Goal: Information Seeking & Learning: Check status

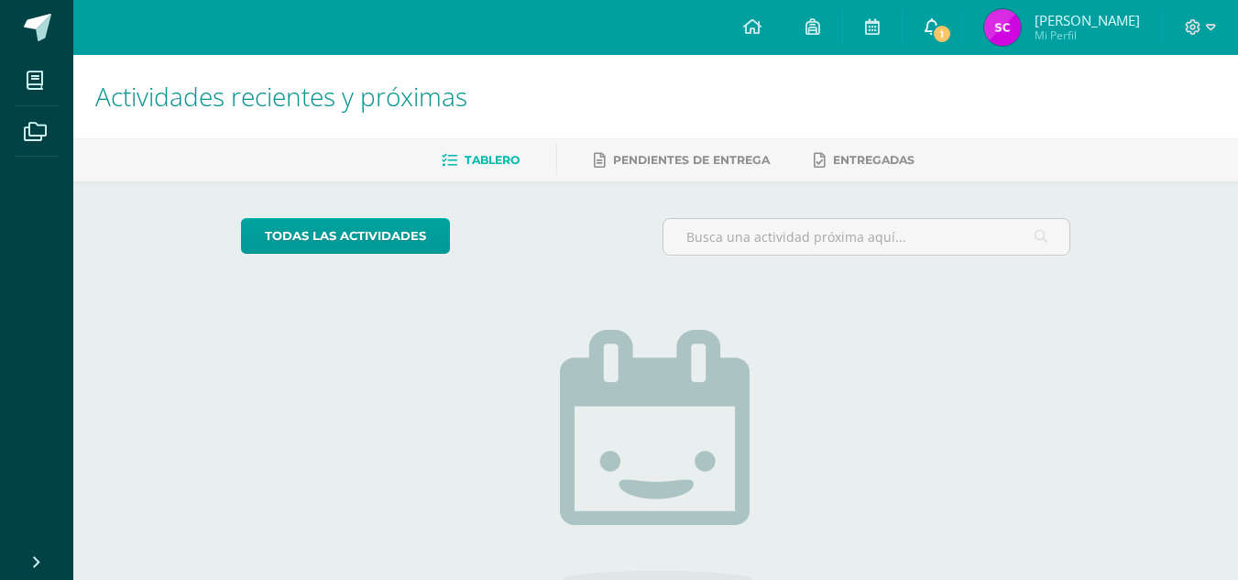
click at [952, 34] on span "1" at bounding box center [942, 34] width 20 height 20
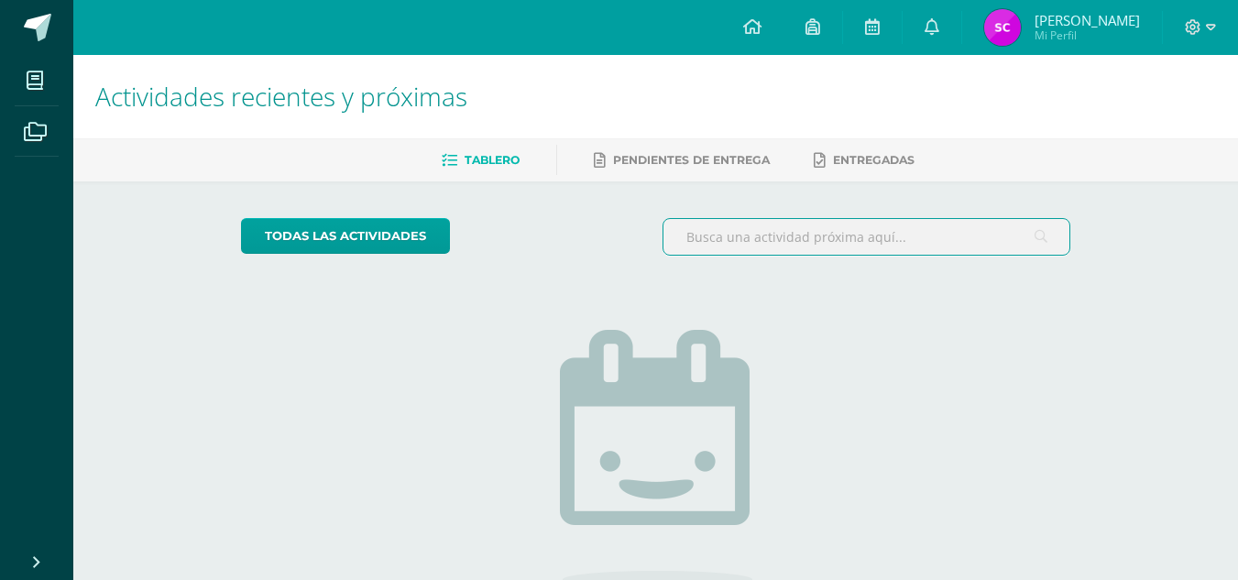
click at [670, 248] on input "text" at bounding box center [866, 237] width 406 height 36
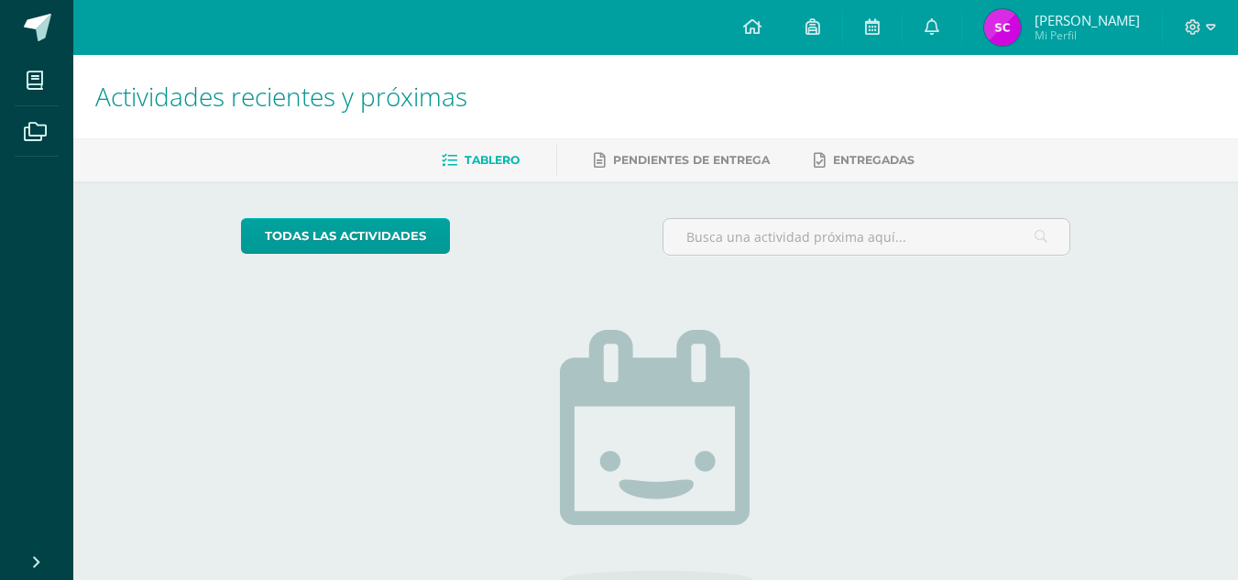
click at [1013, 7] on link "Sonia Patricia Mi Perfil" at bounding box center [1062, 27] width 200 height 55
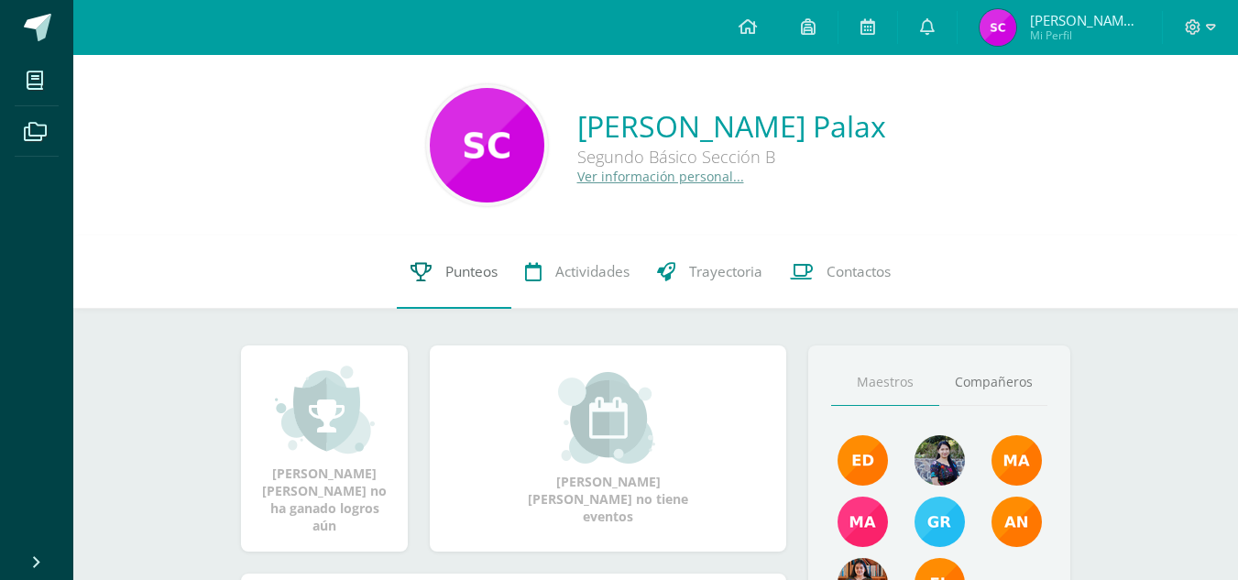
click at [445, 282] on link "Punteos" at bounding box center [454, 271] width 115 height 73
click at [1220, 22] on div at bounding box center [1200, 27] width 75 height 55
click at [1200, 31] on icon at bounding box center [1193, 27] width 16 height 16
click at [1139, 130] on span "Cerrar sesión" at bounding box center [1152, 123] width 82 height 17
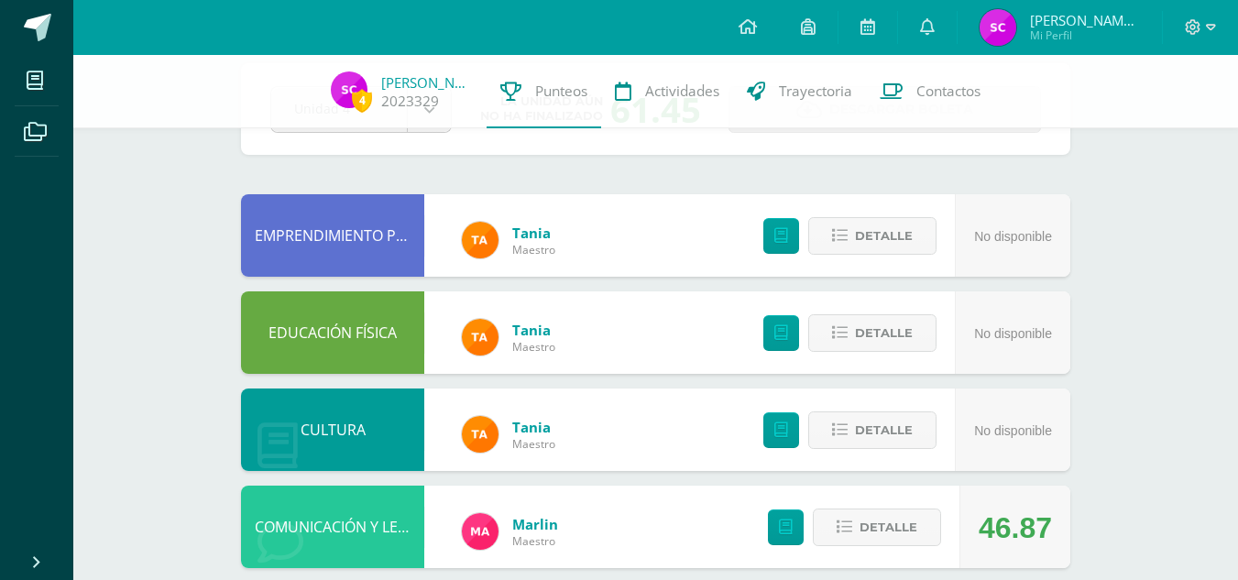
scroll to position [100, 0]
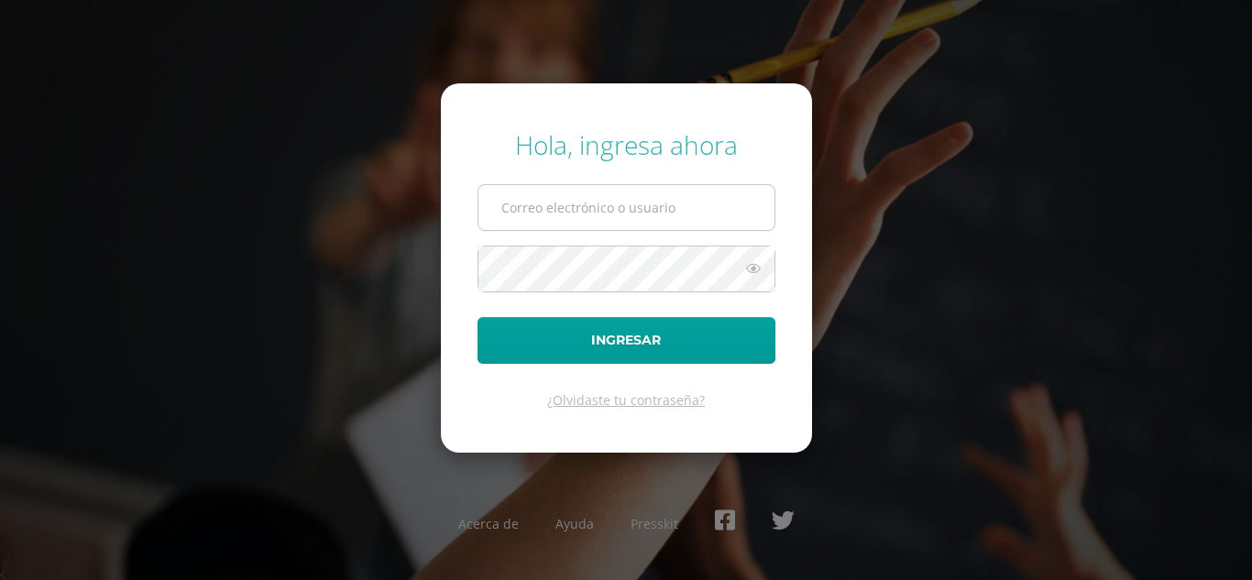
click at [699, 215] on input "text" at bounding box center [626, 207] width 296 height 45
type input "karlatuy2023@maiagt.org"
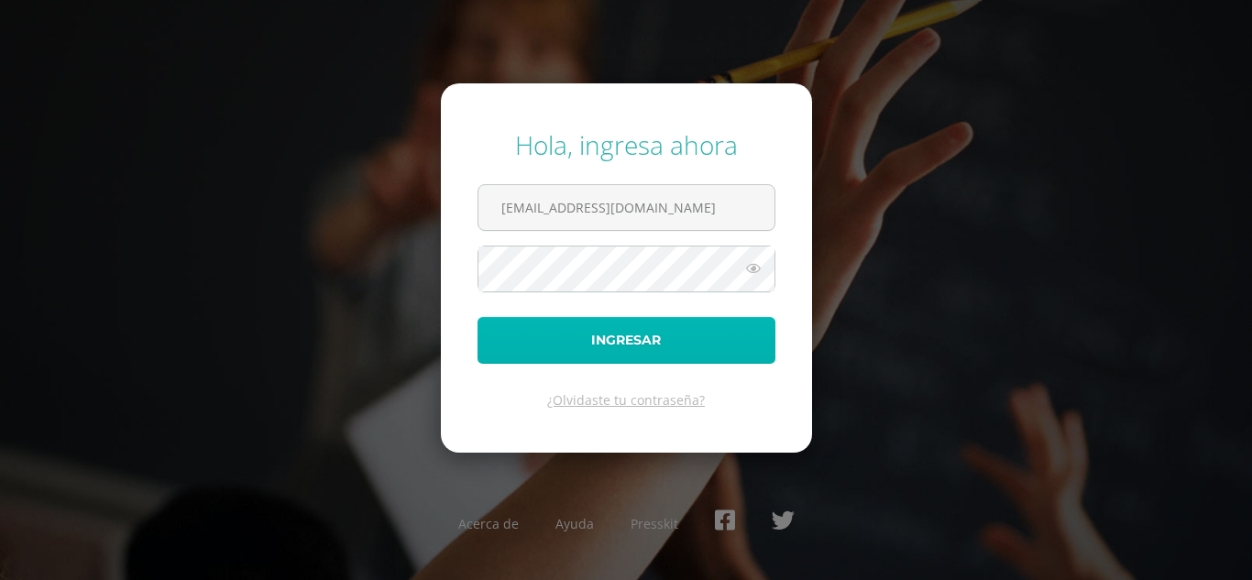
click at [539, 344] on button "Ingresar" at bounding box center [626, 340] width 298 height 47
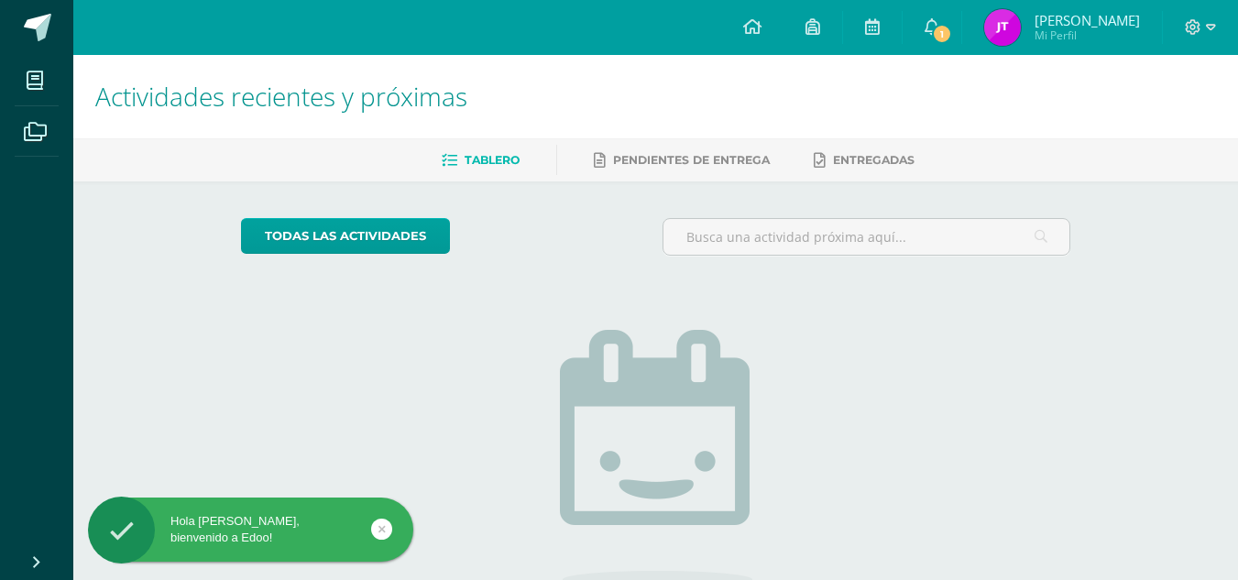
click at [1056, 158] on ul "Tablero Pendientes de entrega Entregadas" at bounding box center [677, 160] width 1165 height 30
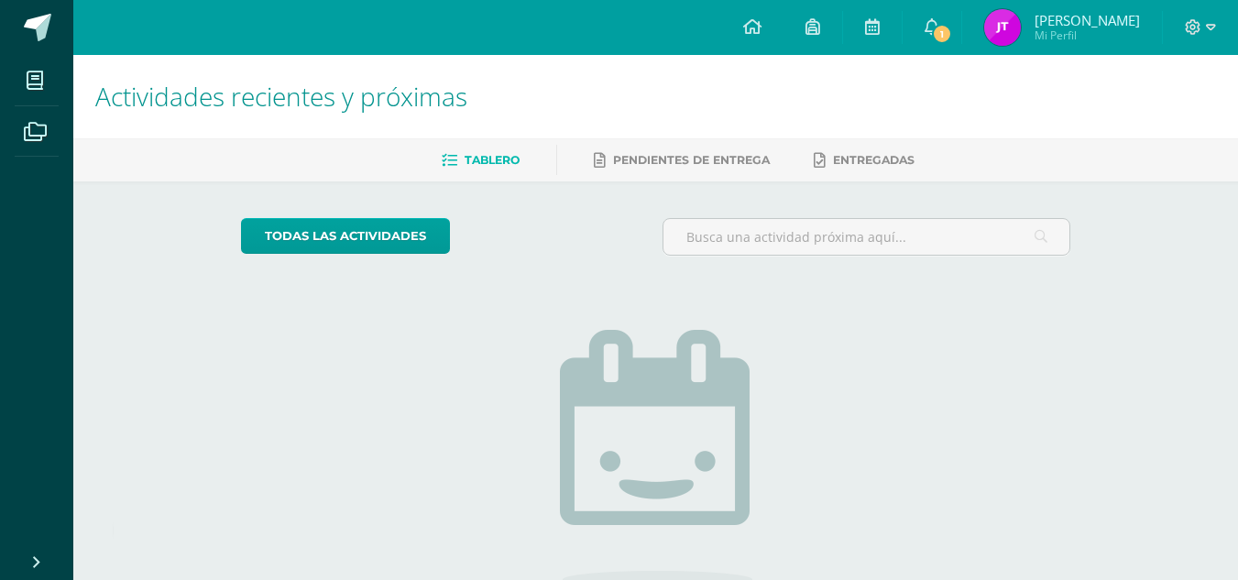
click at [991, 25] on img at bounding box center [1002, 27] width 37 height 37
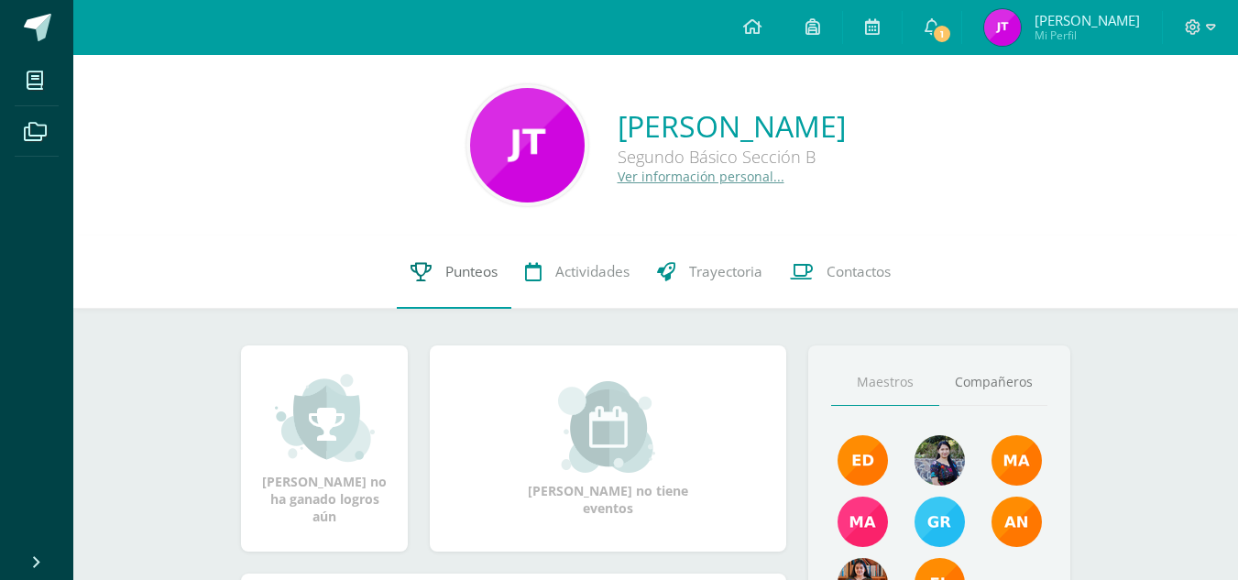
click at [439, 289] on link "Punteos" at bounding box center [454, 271] width 115 height 73
click at [934, 46] on link "1" at bounding box center [931, 27] width 59 height 55
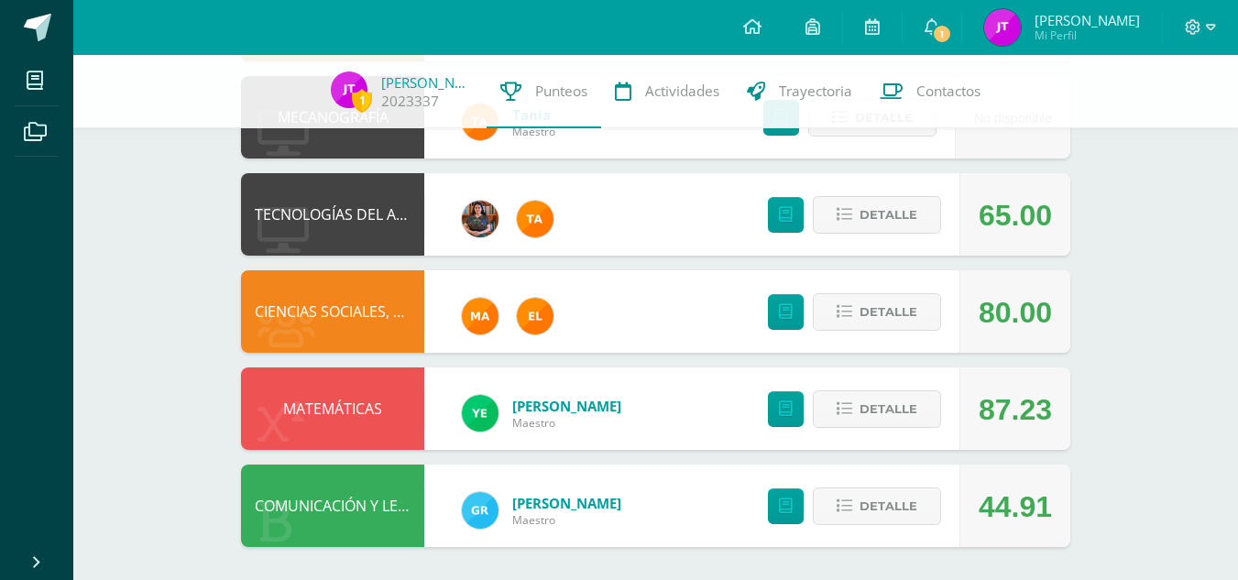
scroll to position [993, 0]
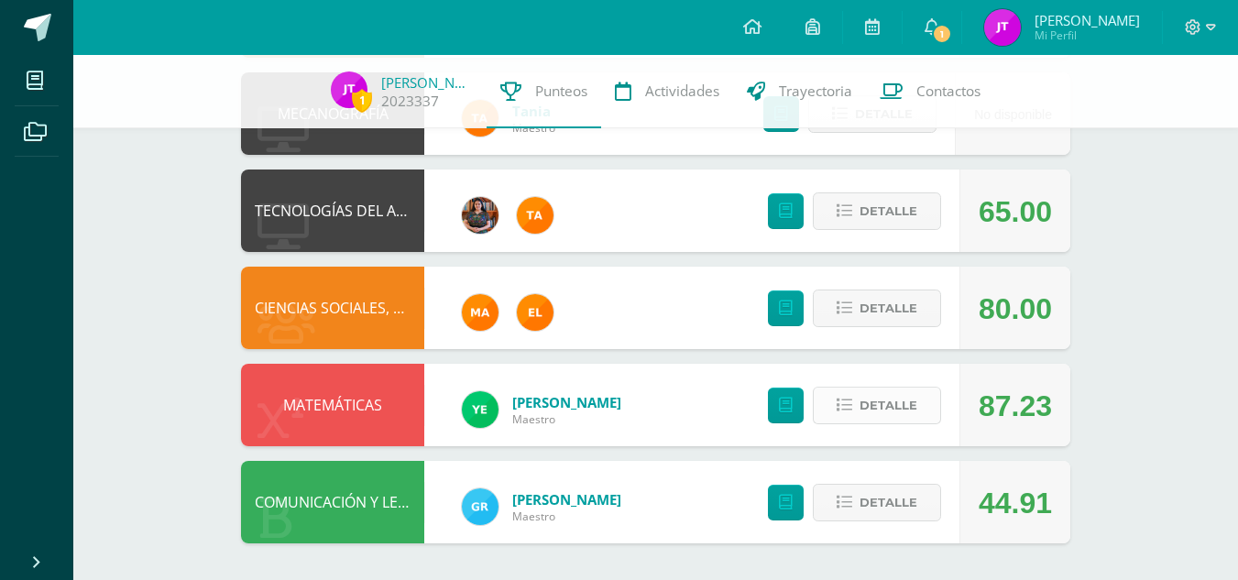
click at [931, 408] on button "Detalle" at bounding box center [877, 406] width 128 height 38
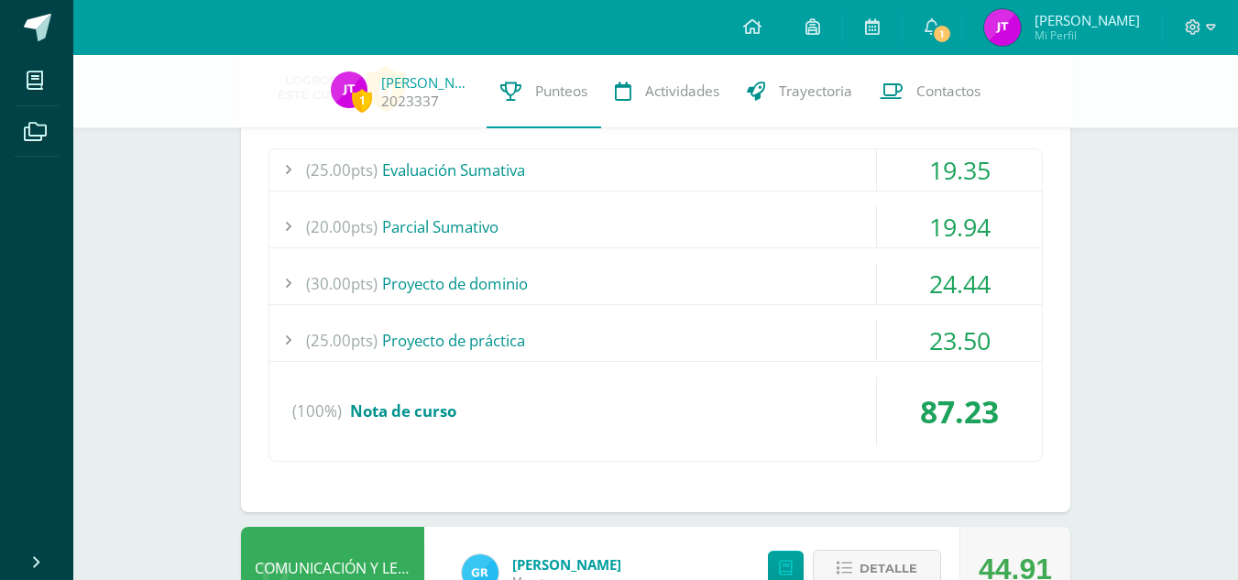
scroll to position [1394, 0]
click at [865, 345] on div "(25.00pts) Proyecto de práctica" at bounding box center [655, 339] width 772 height 41
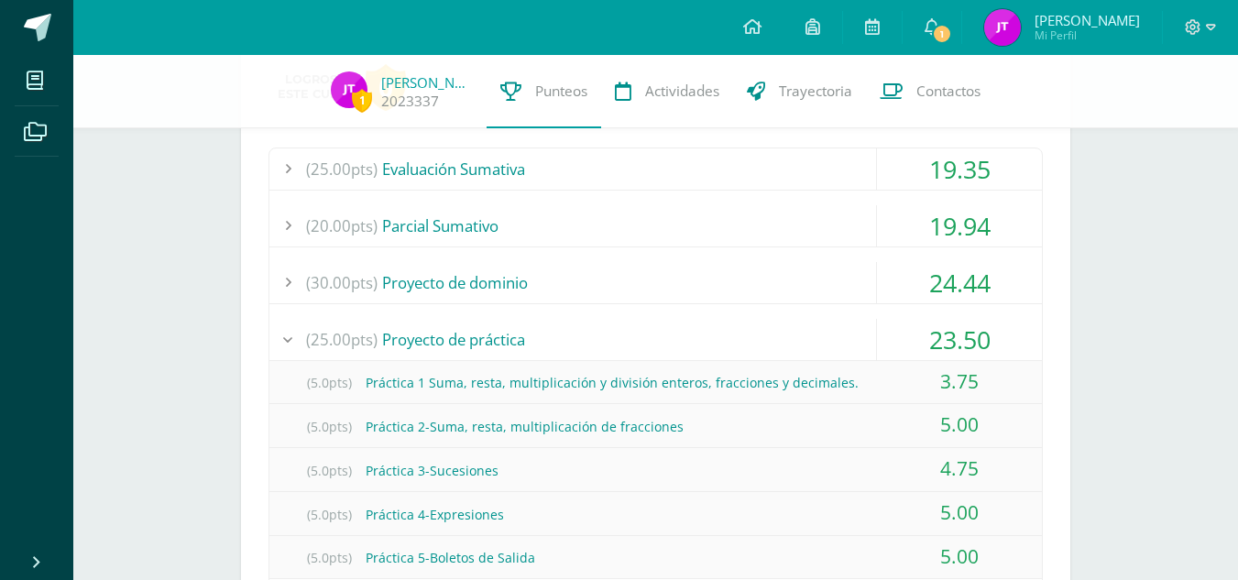
click at [865, 345] on div "(25.00pts) Proyecto de práctica" at bounding box center [655, 339] width 772 height 41
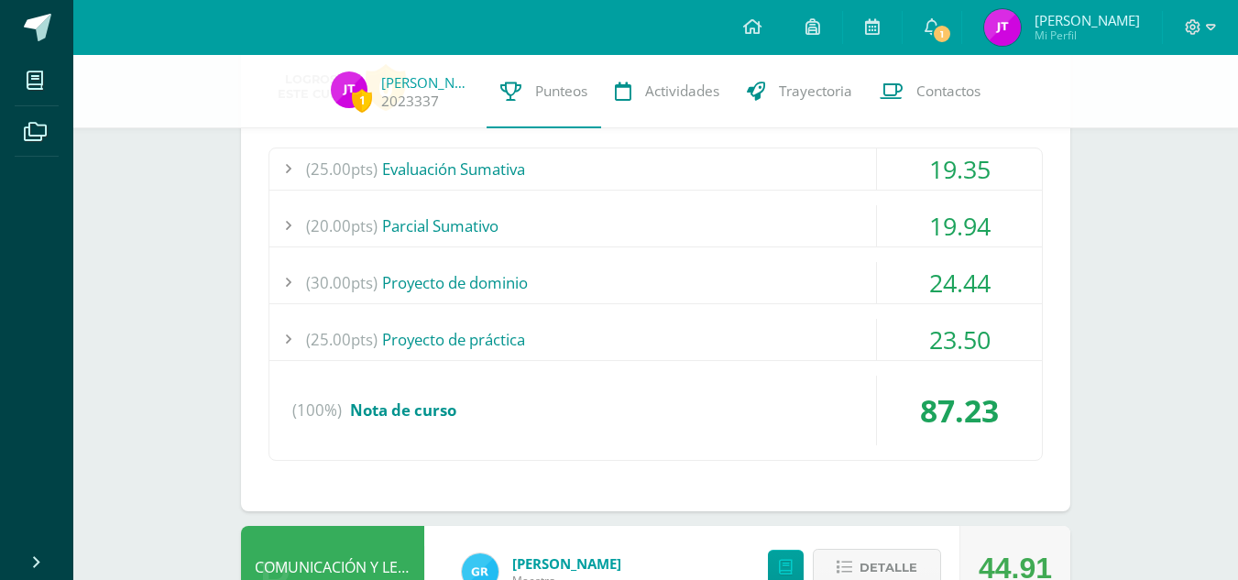
click at [847, 249] on div "(25.00pts) Evaluación Sumativa 19.35 (25.0pts) Evaluación Sumativa 19.35" at bounding box center [655, 304] width 774 height 313
click at [835, 270] on div "(30.00pts) Proyecto de dominio" at bounding box center [655, 282] width 772 height 41
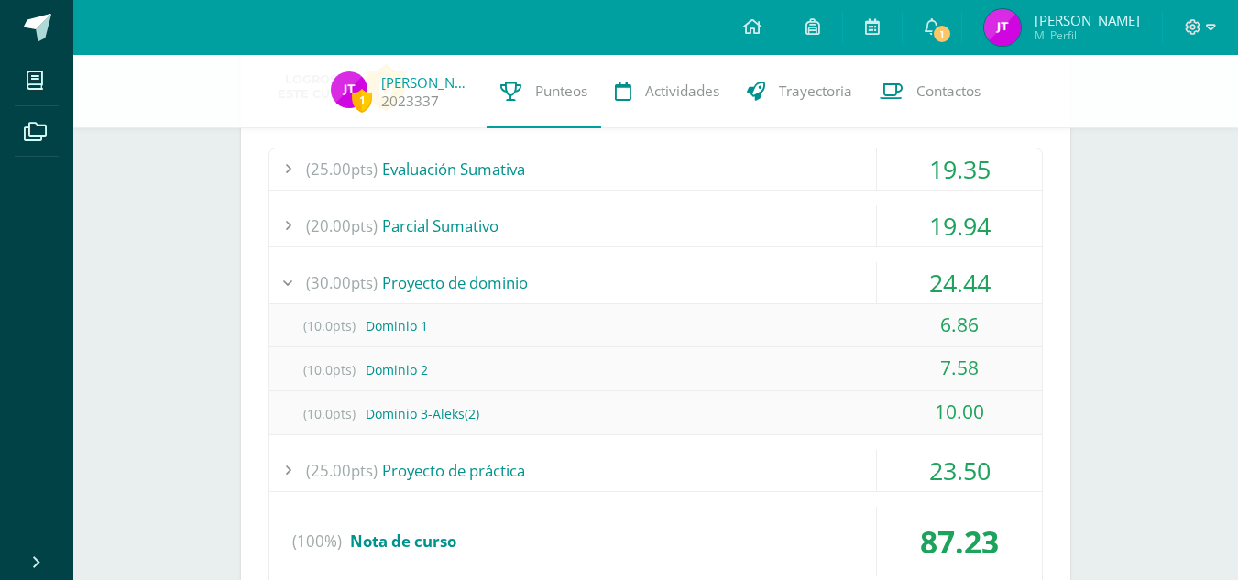
click at [835, 270] on div "(30.00pts) Proyecto de dominio" at bounding box center [655, 282] width 772 height 41
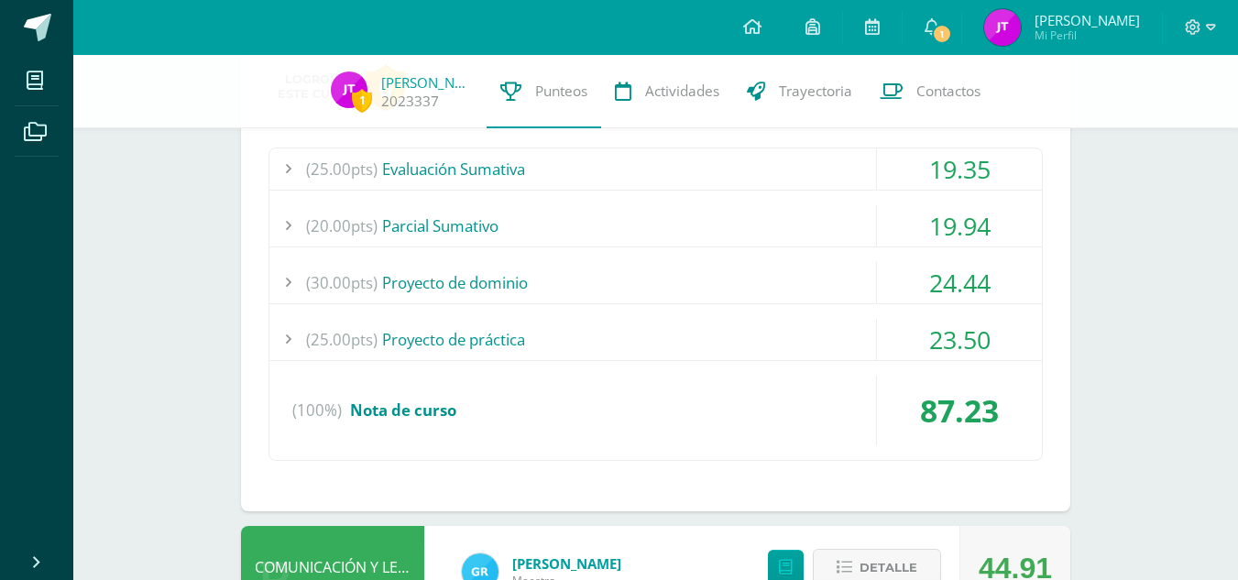
click at [811, 211] on div "(20.00pts) Parcial Sumativo" at bounding box center [655, 225] width 772 height 41
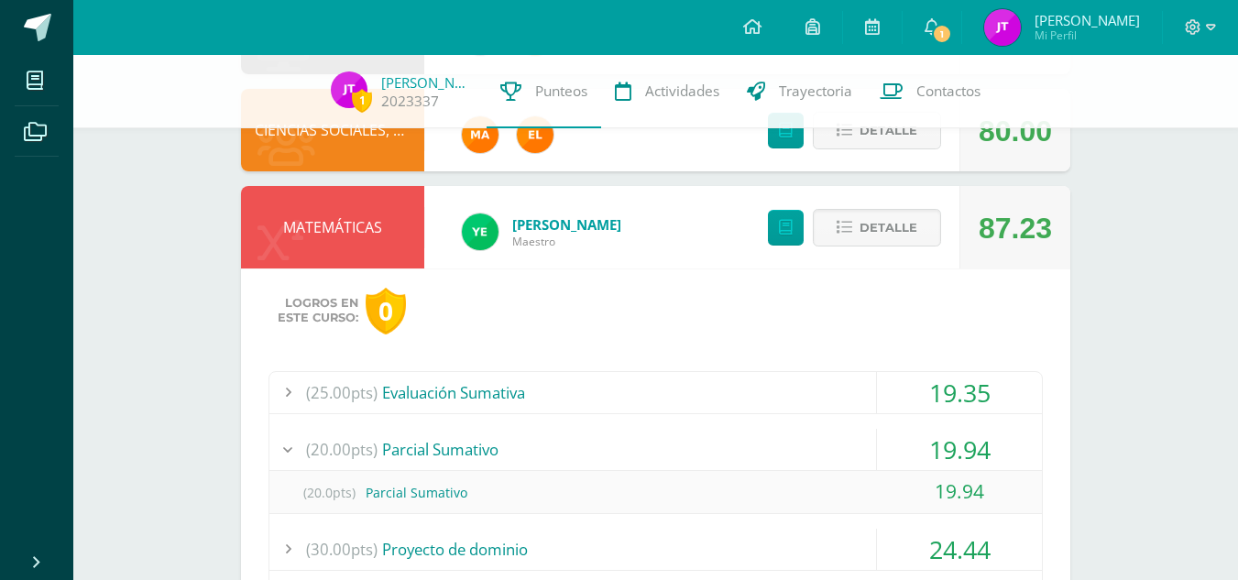
scroll to position [1102, 0]
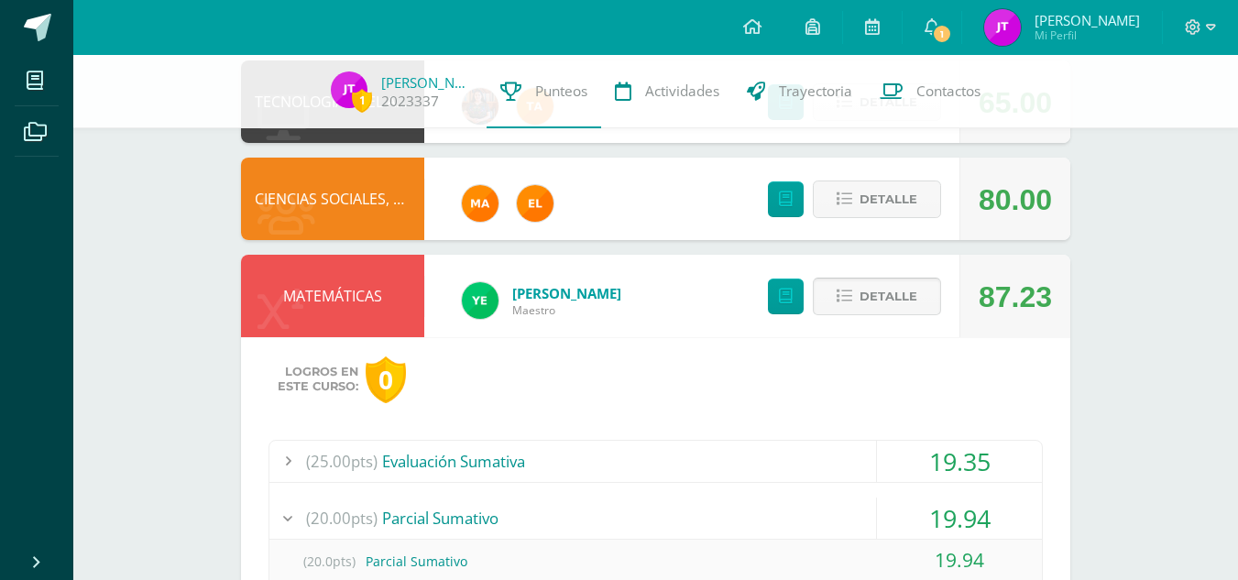
click at [886, 297] on span "Detalle" at bounding box center [888, 296] width 58 height 34
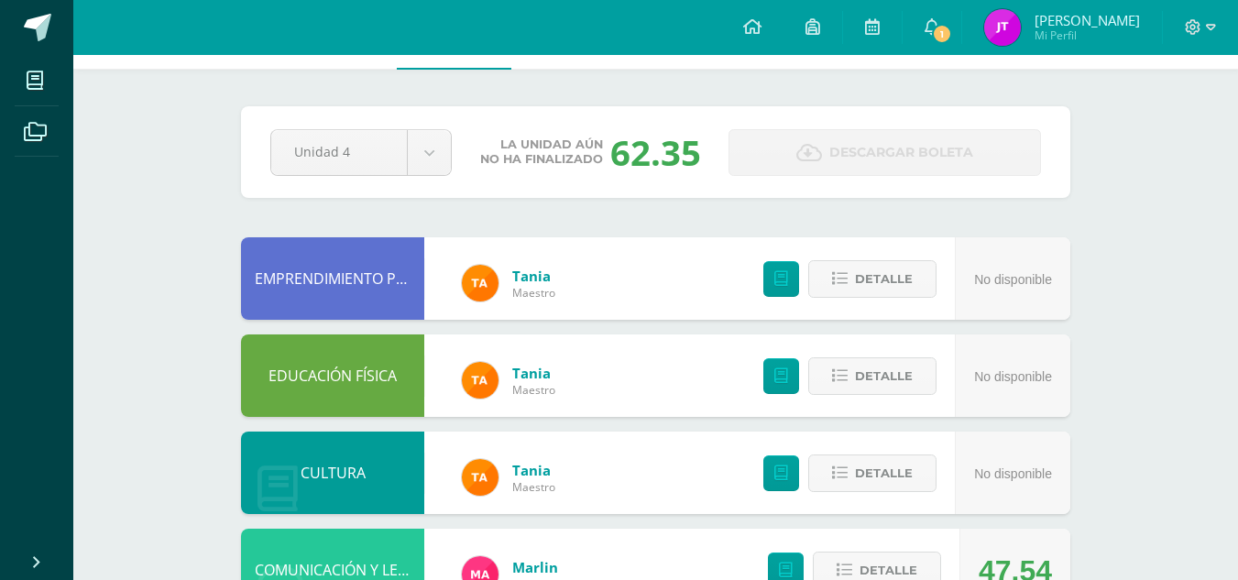
scroll to position [0, 0]
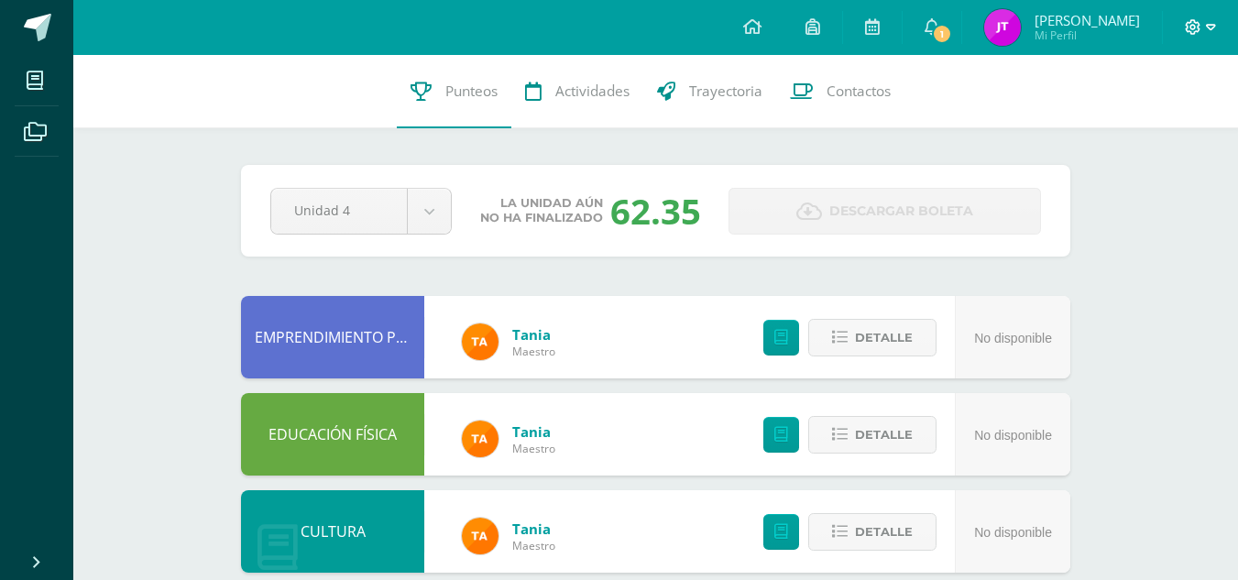
click at [1191, 21] on icon at bounding box center [1194, 27] width 16 height 16
click at [1113, 117] on span "Cerrar sesión" at bounding box center [1152, 123] width 82 height 17
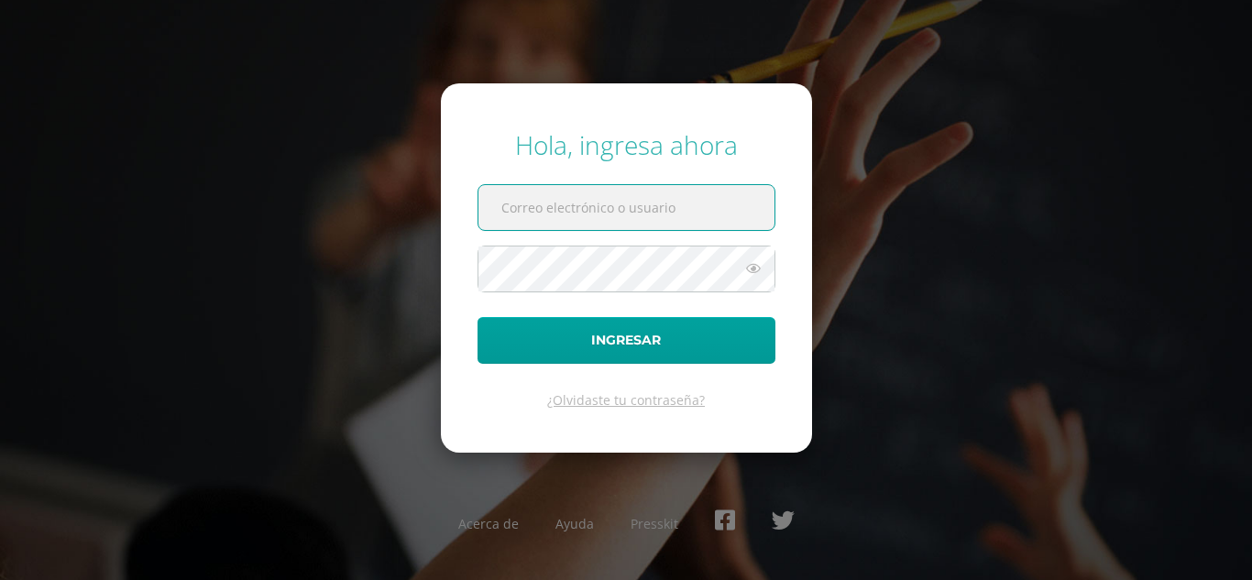
click at [726, 211] on input "text" at bounding box center [626, 207] width 296 height 45
type input "angelacuxulic2023@maiagt.org"
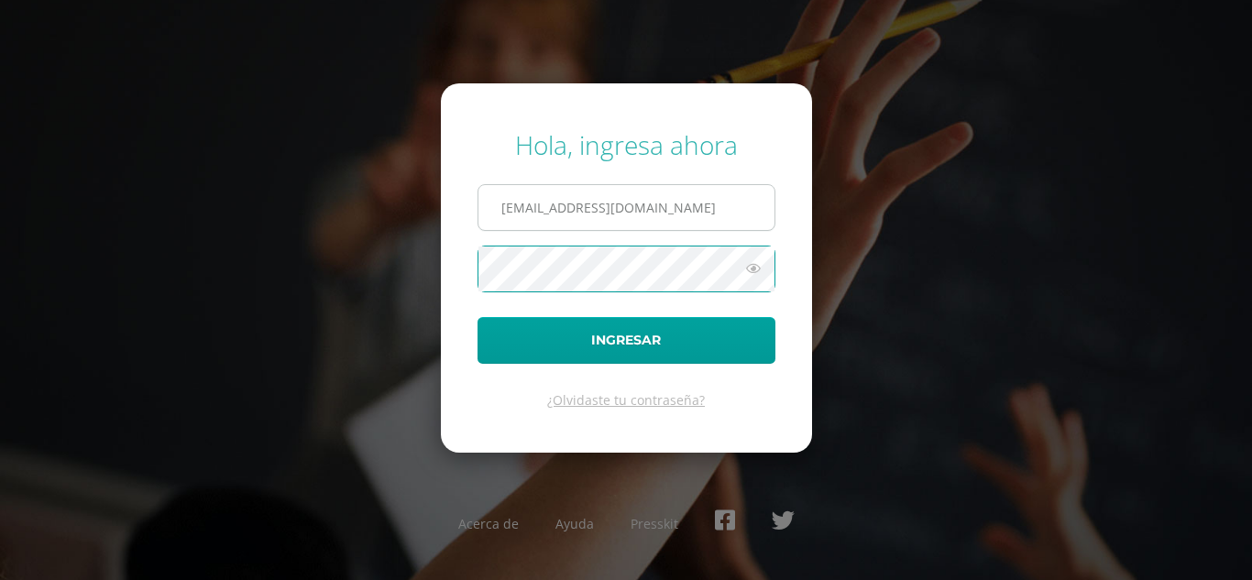
click at [477, 317] on button "Ingresar" at bounding box center [626, 340] width 298 height 47
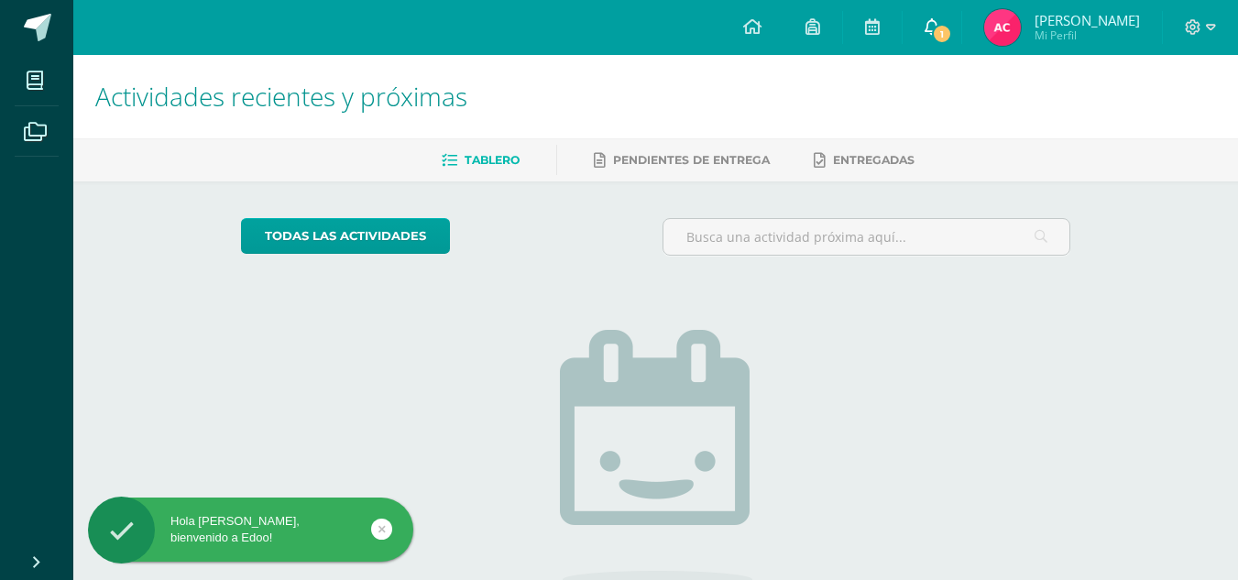
click at [938, 29] on span "1" at bounding box center [942, 34] width 20 height 20
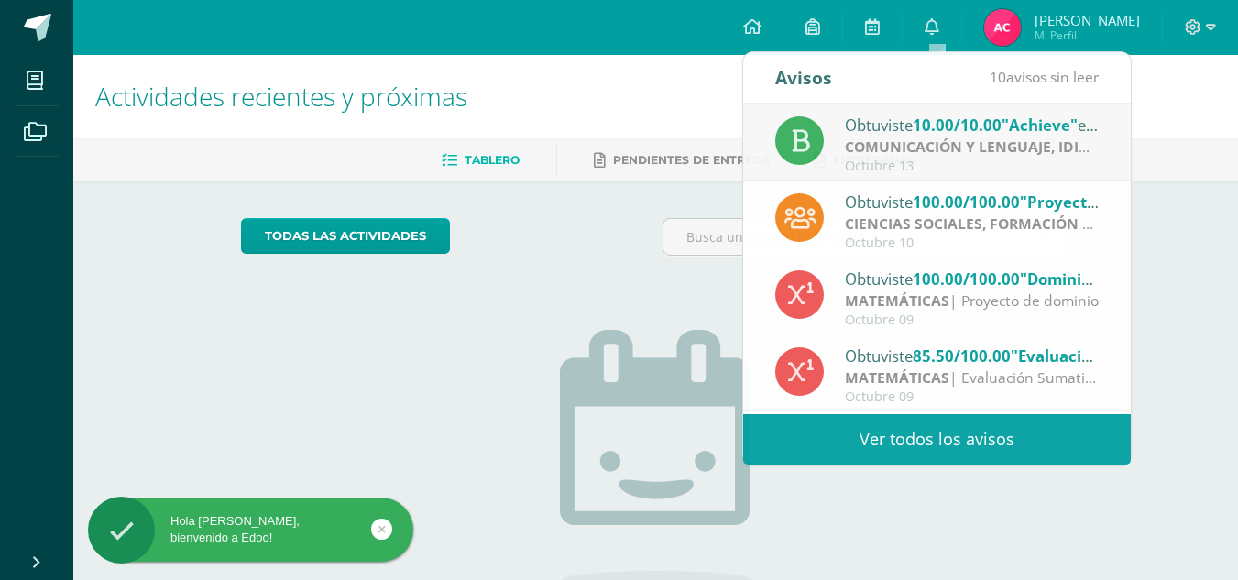
click at [1025, 15] on span "Angela Gabriela Mi Perfil" at bounding box center [1061, 27] width 163 height 37
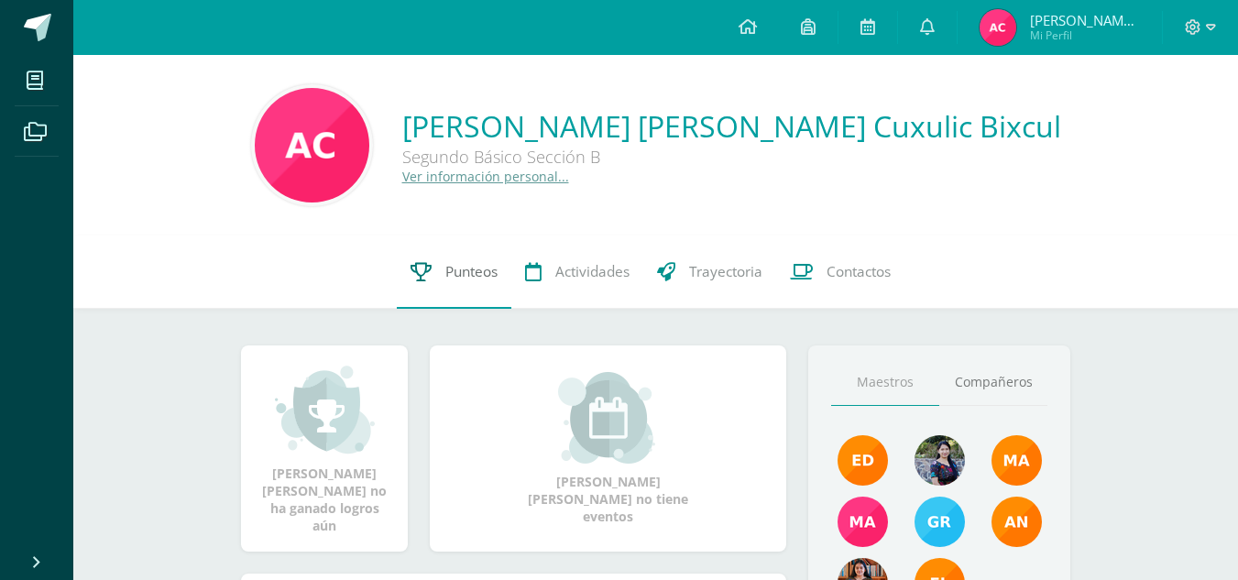
click at [472, 279] on span "Punteos" at bounding box center [471, 271] width 52 height 19
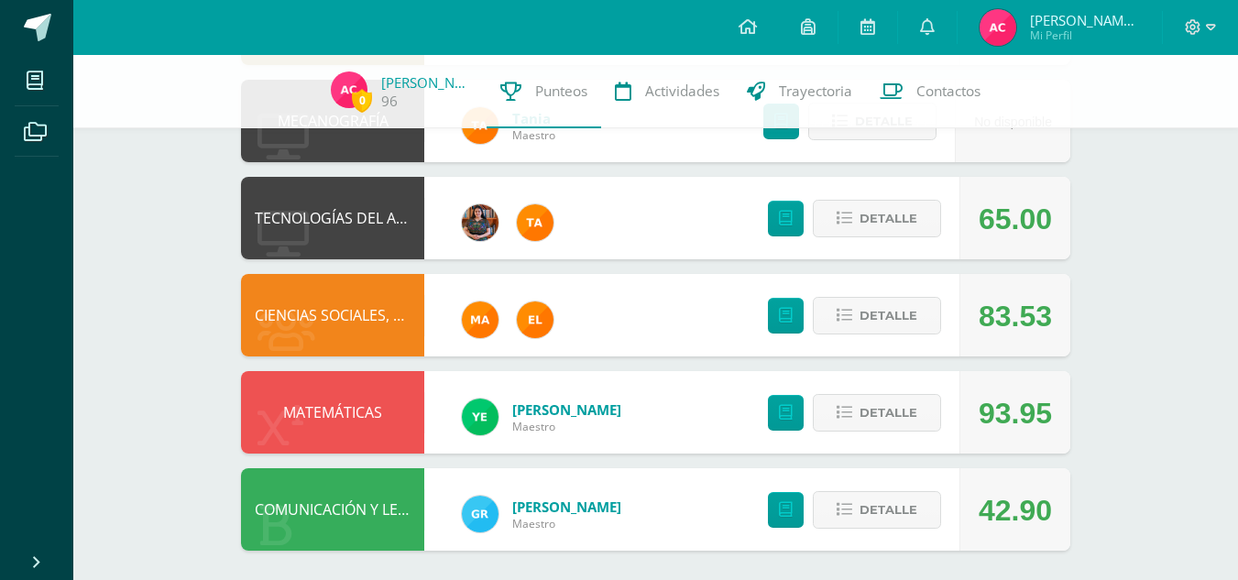
scroll to position [993, 0]
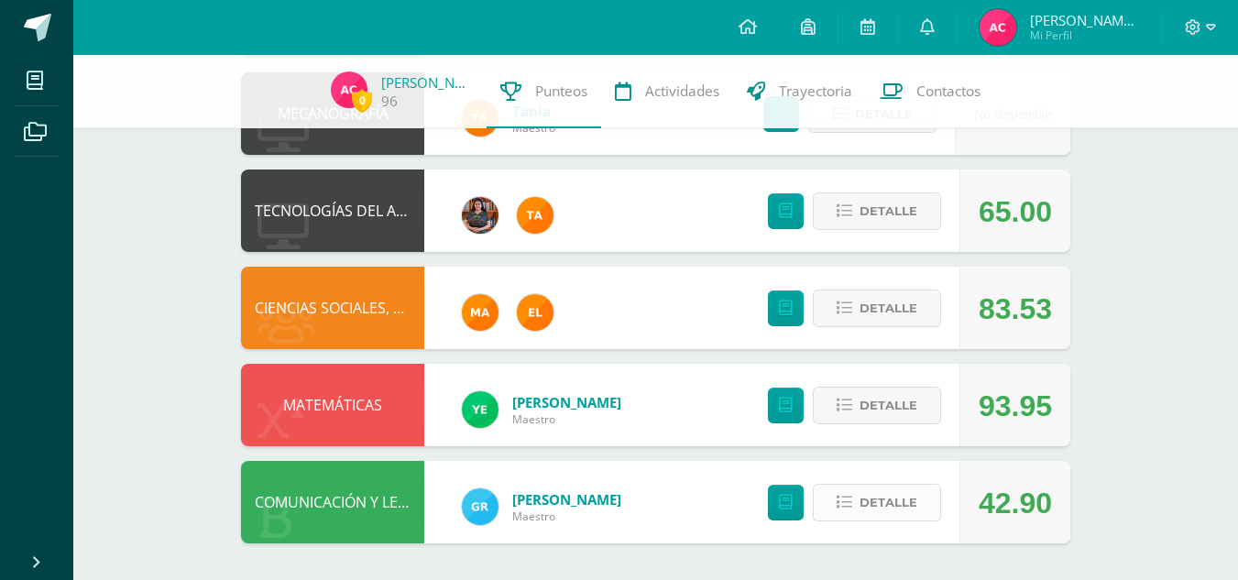
click at [862, 500] on span "Detalle" at bounding box center [888, 503] width 58 height 34
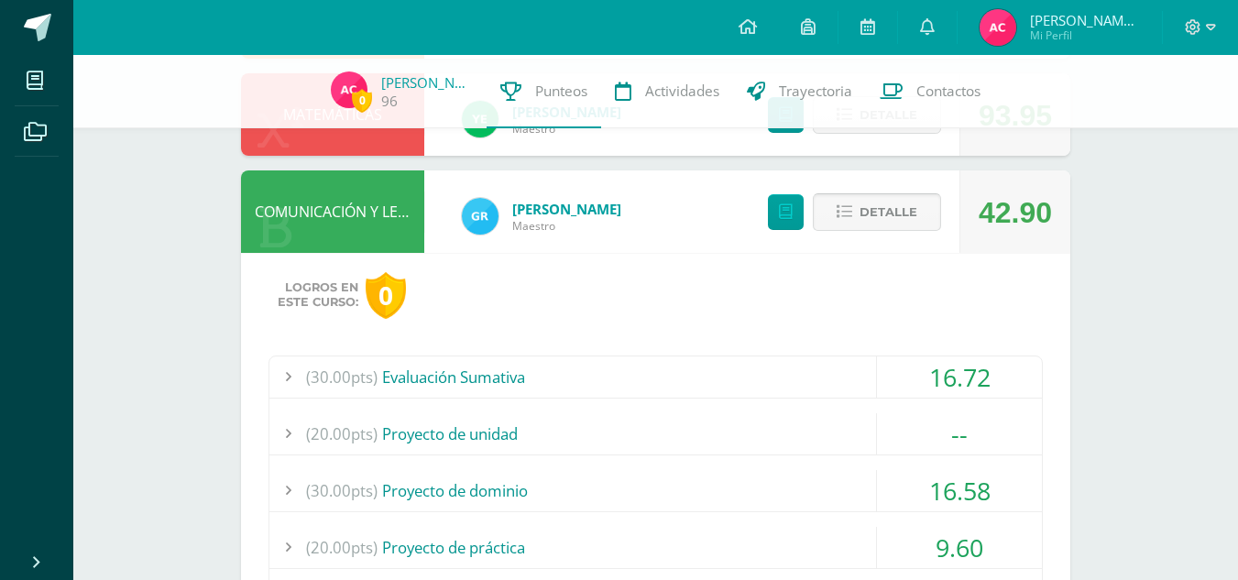
scroll to position [1460, 0]
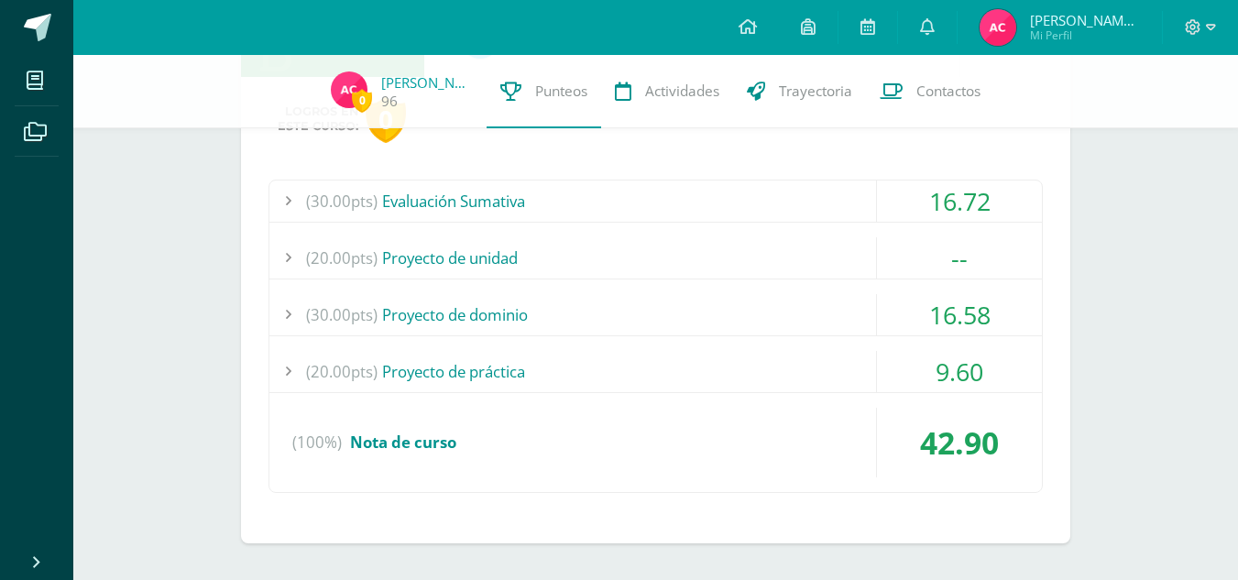
click at [947, 210] on div "16.72" at bounding box center [959, 200] width 165 height 41
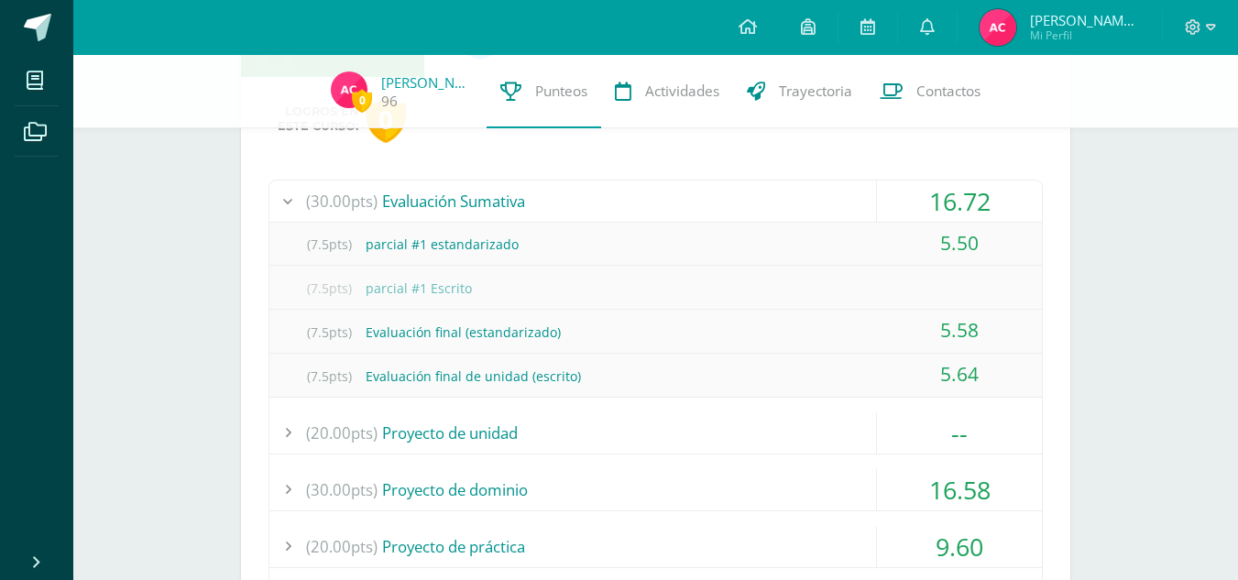
click at [947, 210] on div "16.72" at bounding box center [959, 200] width 165 height 41
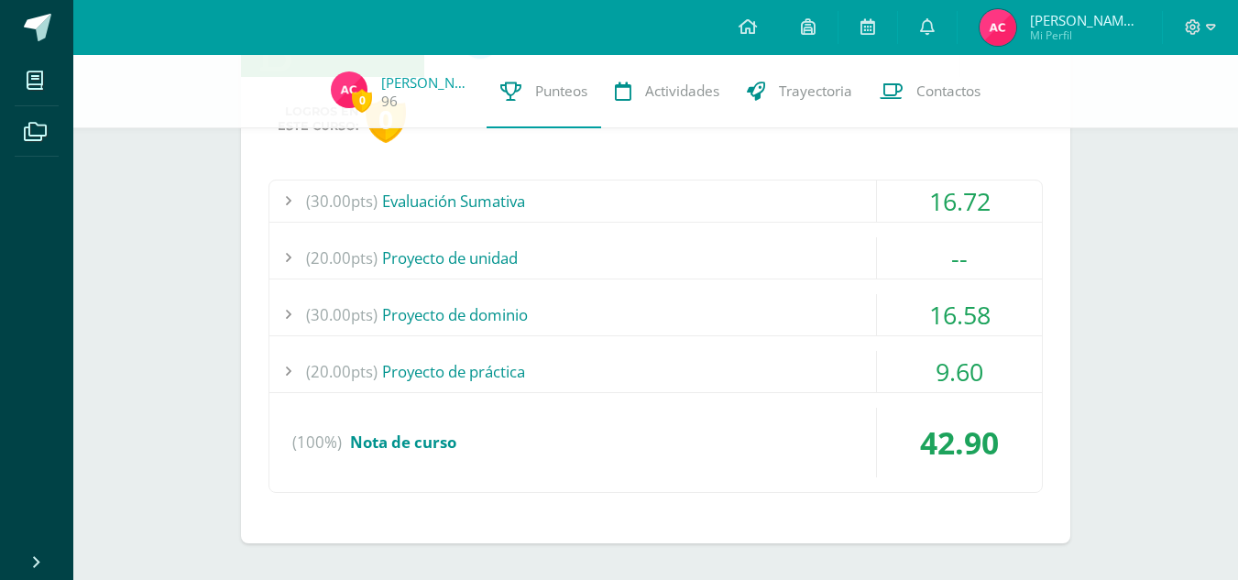
click at [917, 363] on div "9.60" at bounding box center [959, 371] width 165 height 41
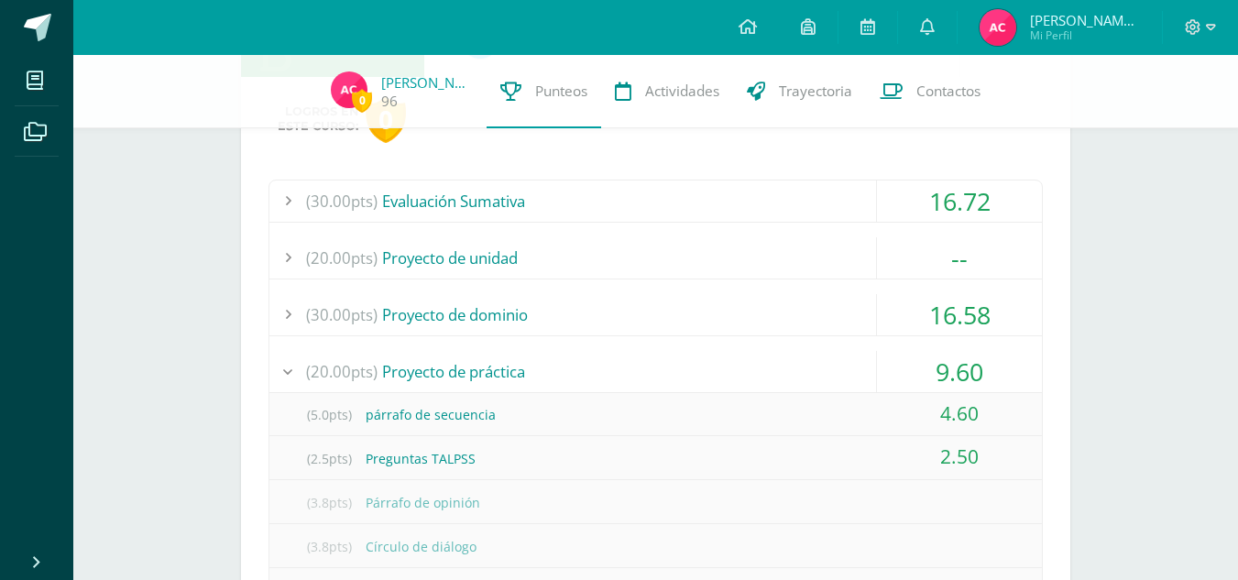
click at [923, 301] on div "16.58" at bounding box center [959, 314] width 165 height 41
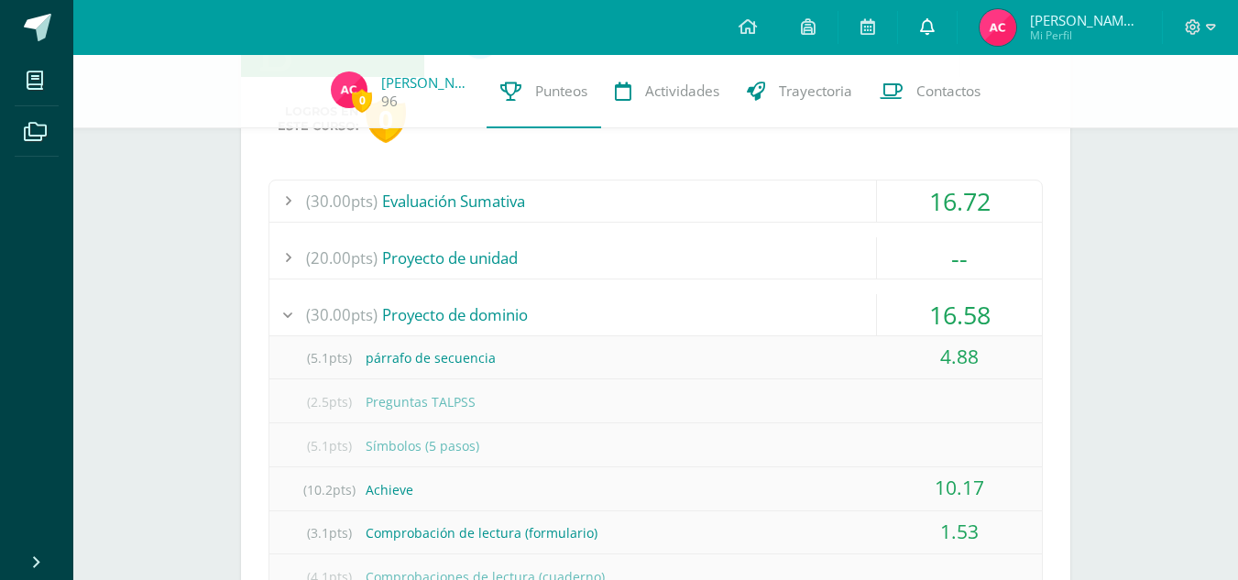
click at [937, 16] on link at bounding box center [927, 27] width 59 height 55
click at [1195, 29] on icon at bounding box center [1193, 27] width 16 height 16
click at [1154, 126] on span "Cerrar sesión" at bounding box center [1152, 123] width 82 height 17
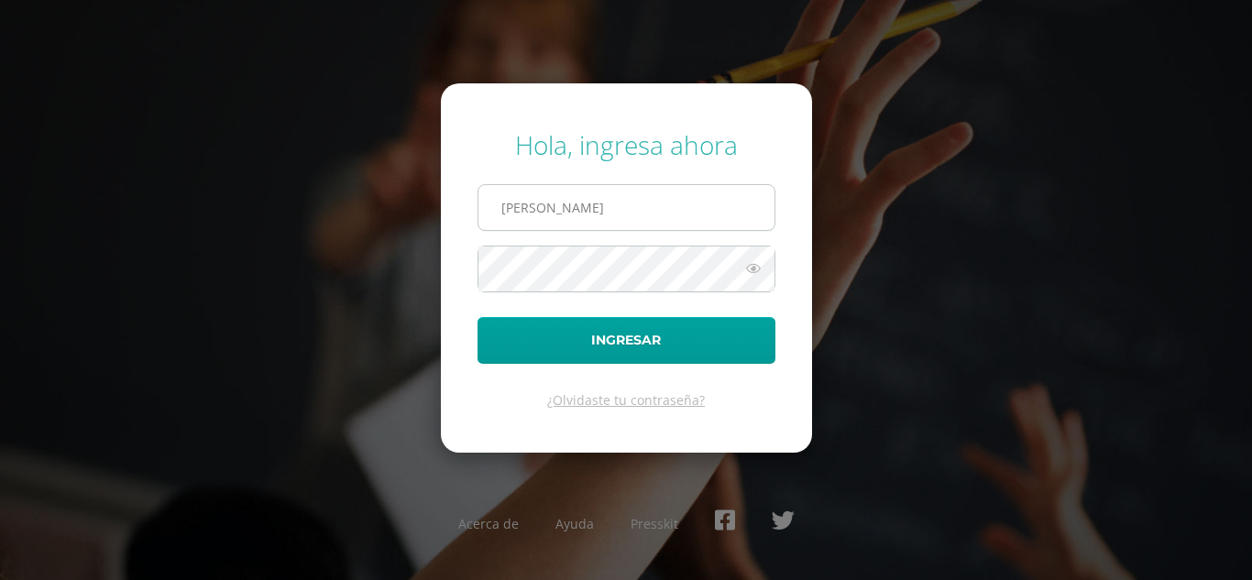
type input "[EMAIL_ADDRESS][DOMAIN_NAME]"
click at [477, 317] on button "Ingresar" at bounding box center [626, 340] width 298 height 47
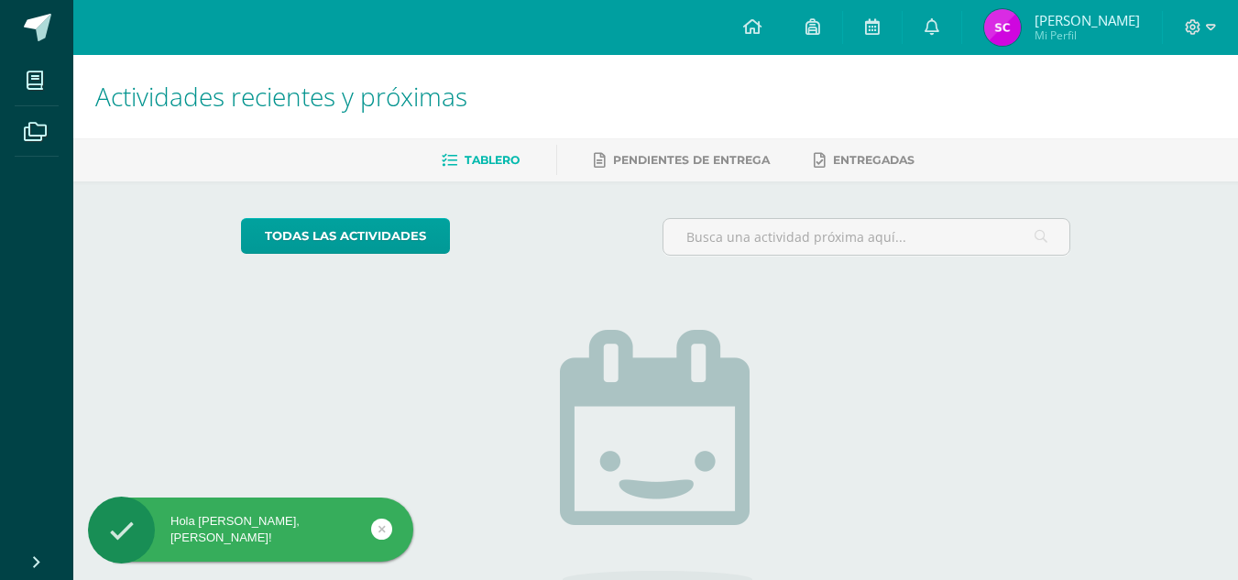
click at [1012, 37] on img at bounding box center [1002, 27] width 37 height 37
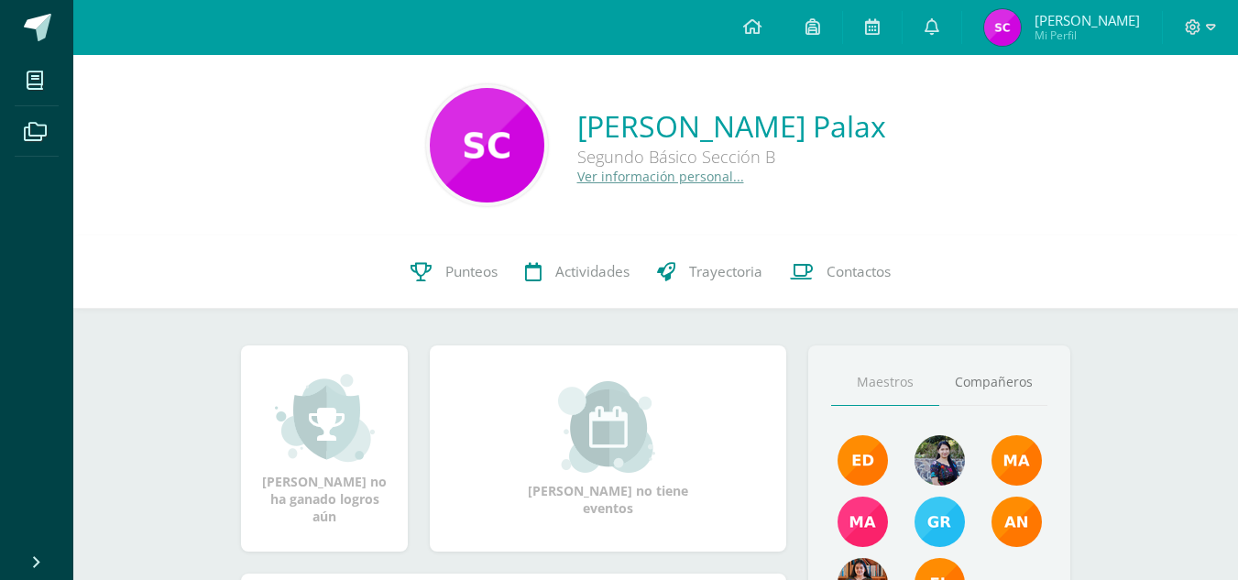
click at [470, 276] on span "Punteos" at bounding box center [471, 271] width 52 height 19
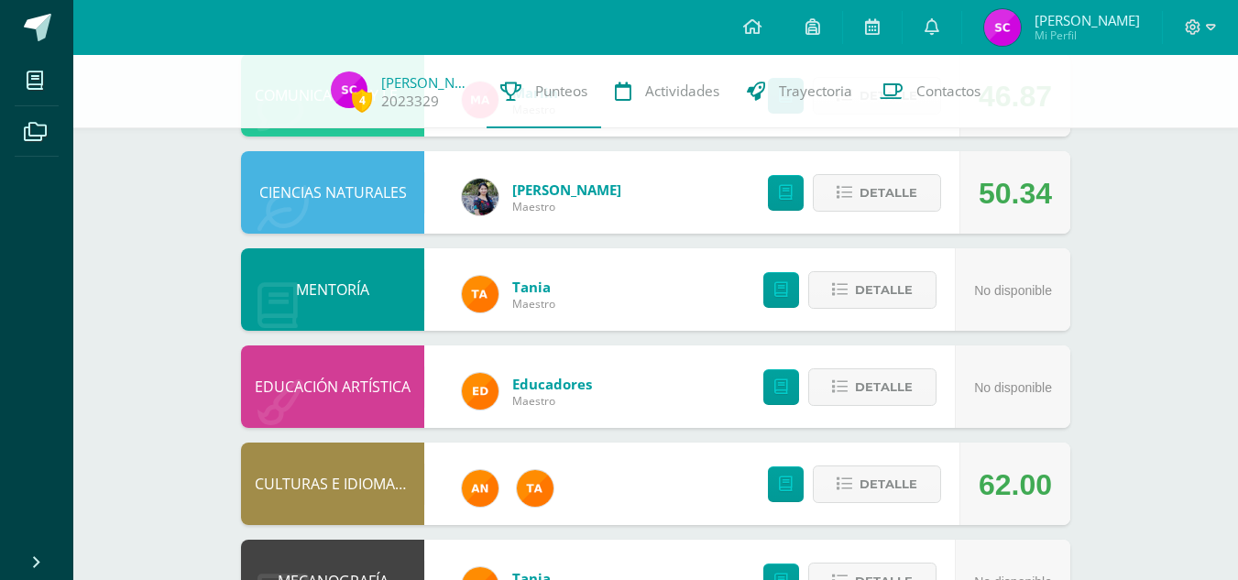
scroll to position [905, 0]
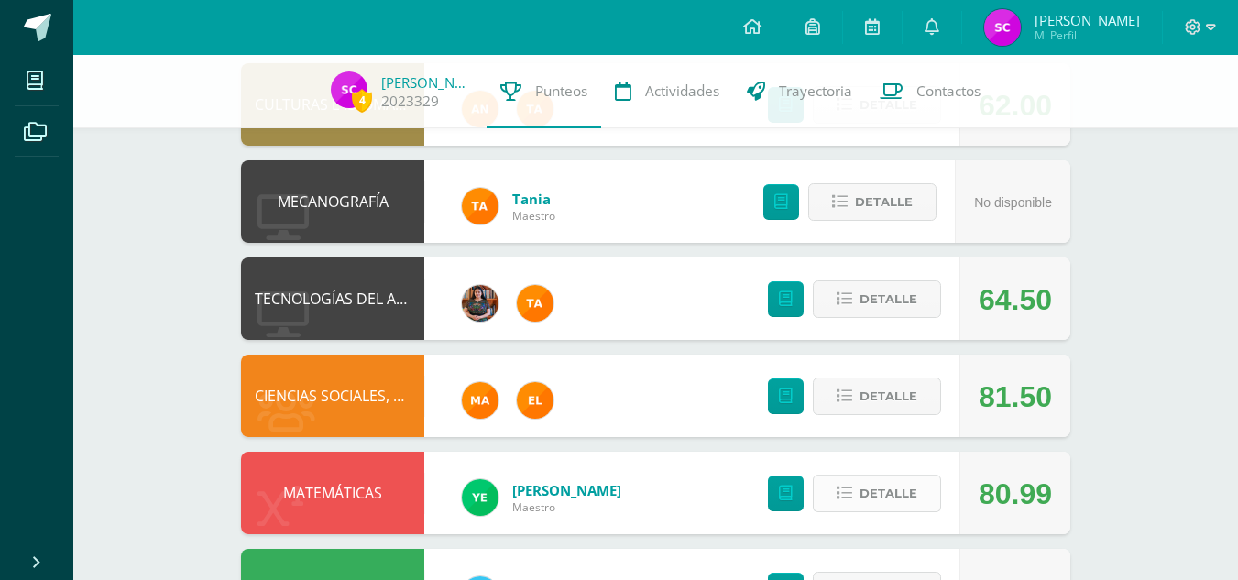
click at [867, 500] on span "Detalle" at bounding box center [888, 493] width 58 height 34
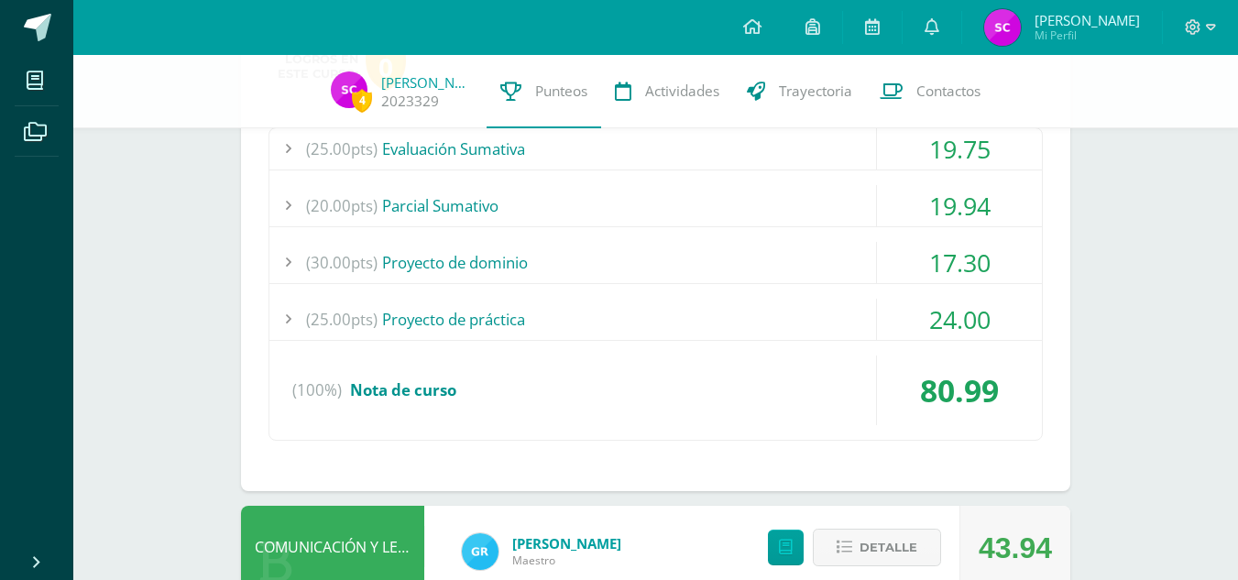
scroll to position [1416, 0]
click at [956, 263] on div "17.30" at bounding box center [959, 261] width 165 height 41
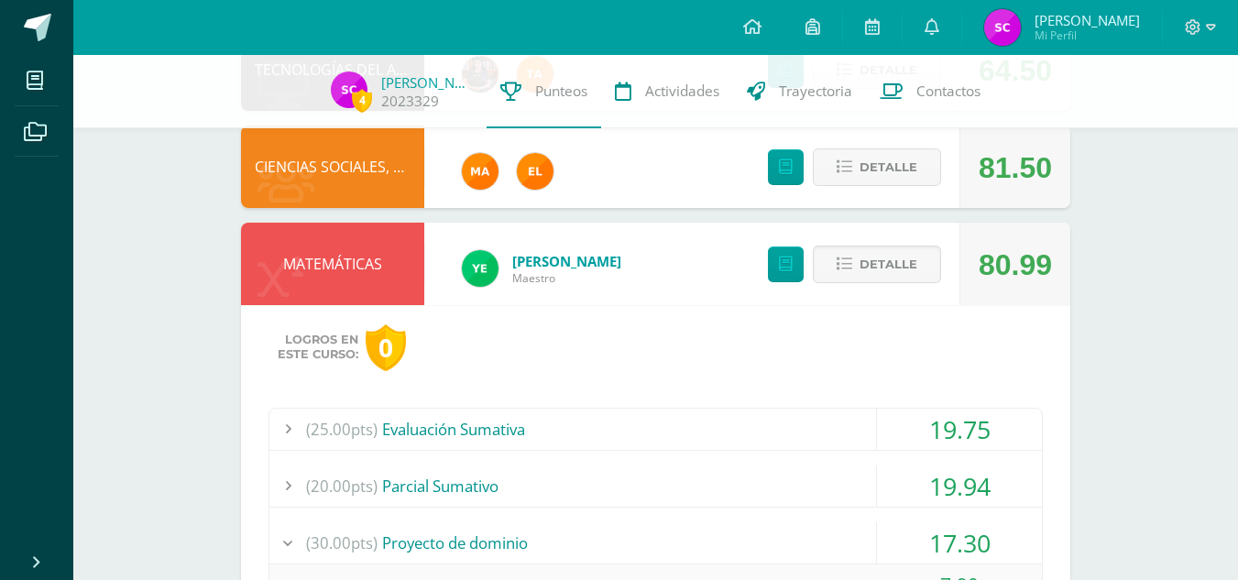
scroll to position [1132, 0]
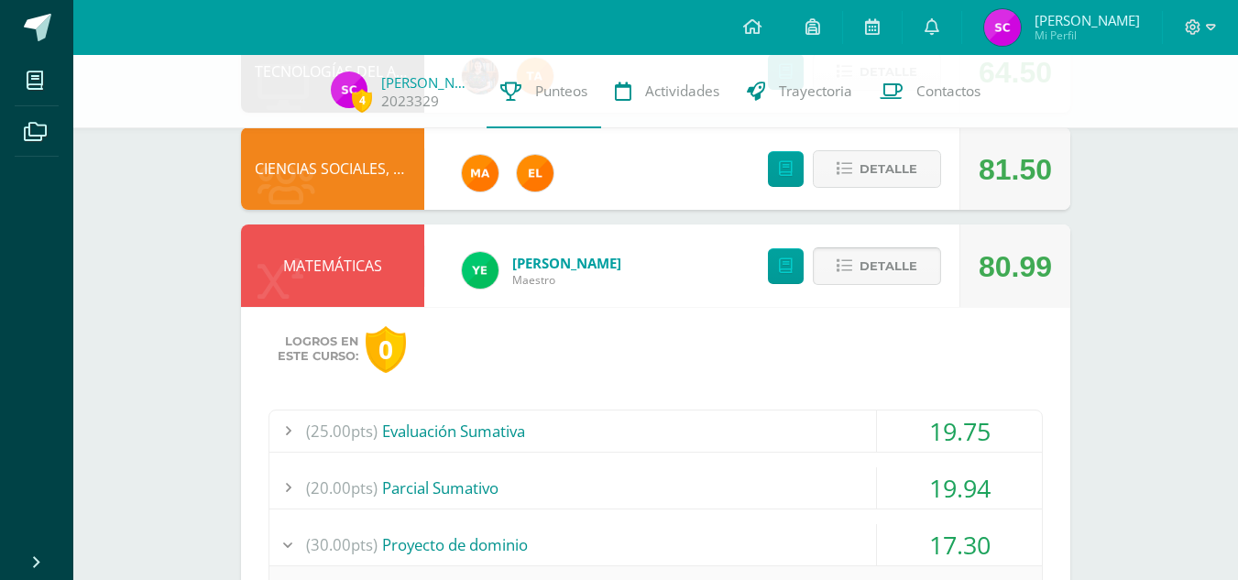
click at [884, 272] on span "Detalle" at bounding box center [888, 266] width 58 height 34
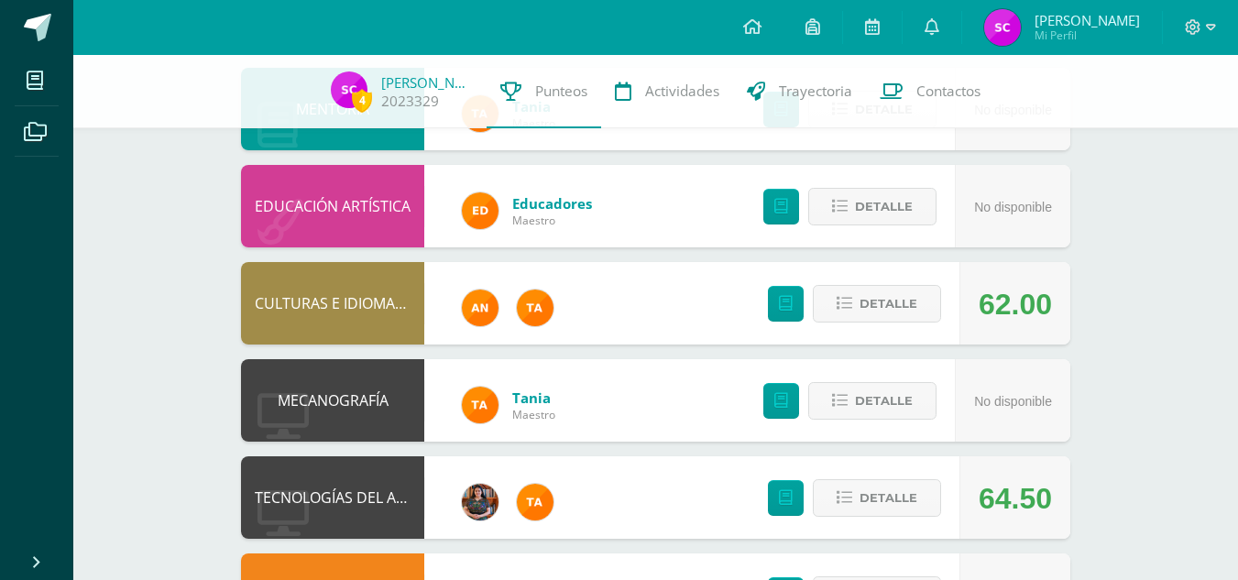
scroll to position [993, 0]
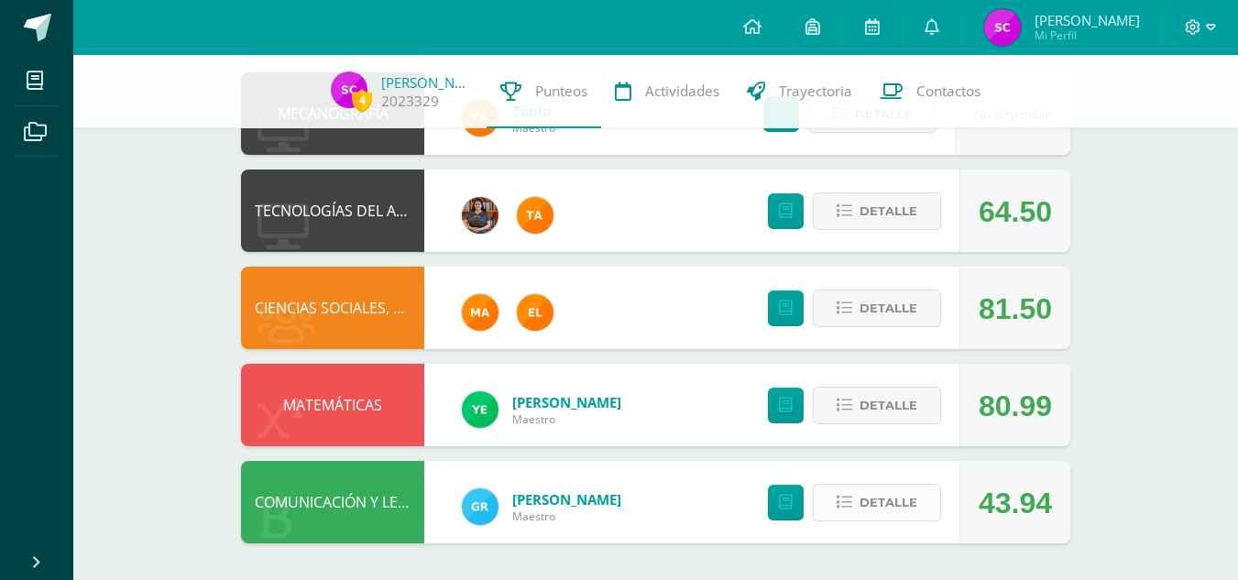
click at [888, 511] on span "Detalle" at bounding box center [888, 503] width 58 height 34
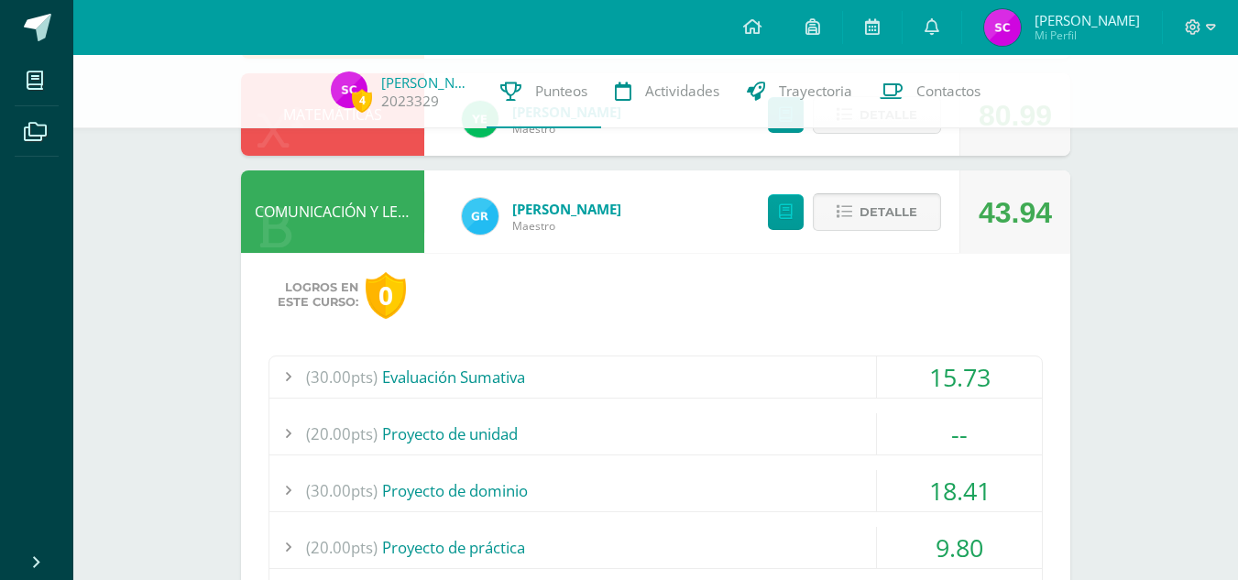
scroll to position [1460, 0]
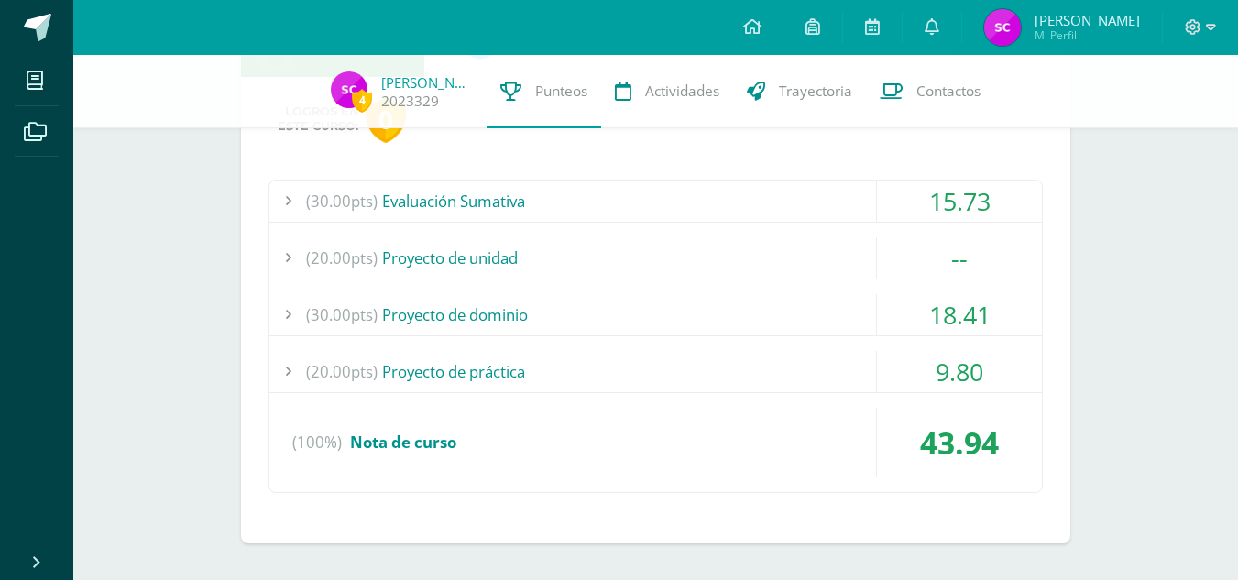
click at [1001, 189] on div "15.73" at bounding box center [959, 200] width 165 height 41
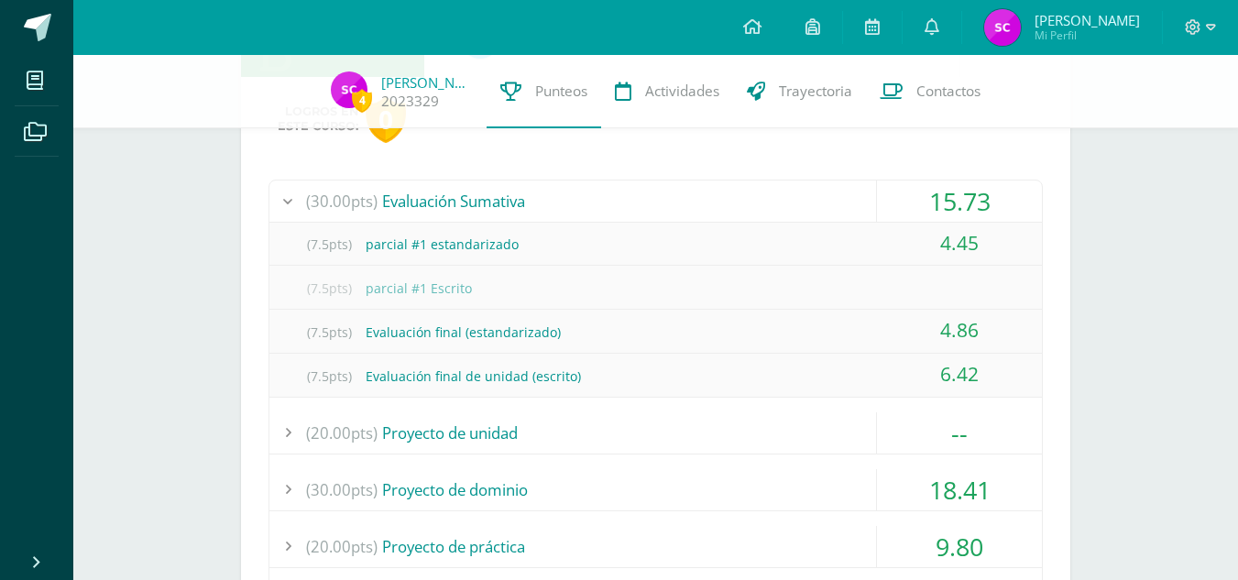
click at [1001, 189] on div "15.73" at bounding box center [959, 200] width 165 height 41
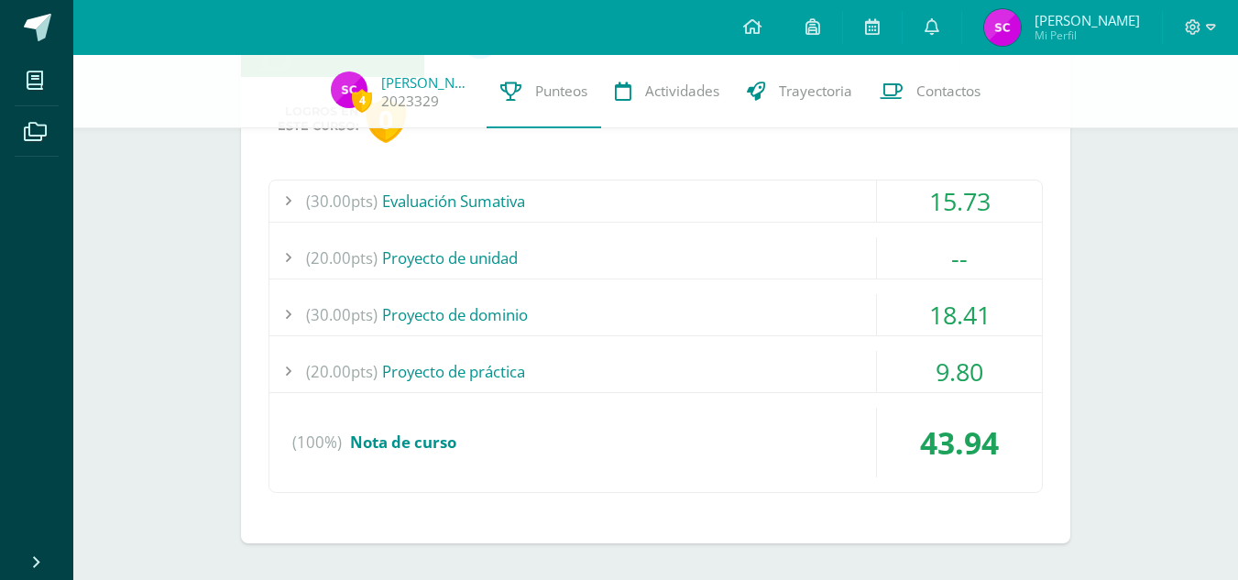
click at [938, 317] on div "18.41" at bounding box center [959, 314] width 165 height 41
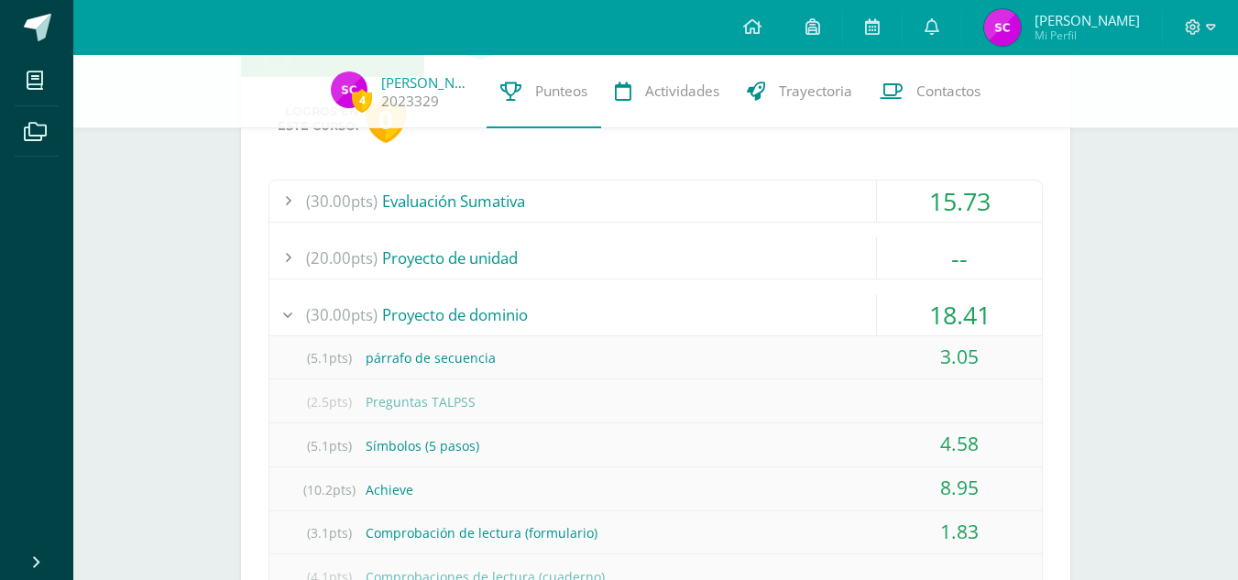
click at [938, 317] on div "18.41" at bounding box center [959, 314] width 165 height 41
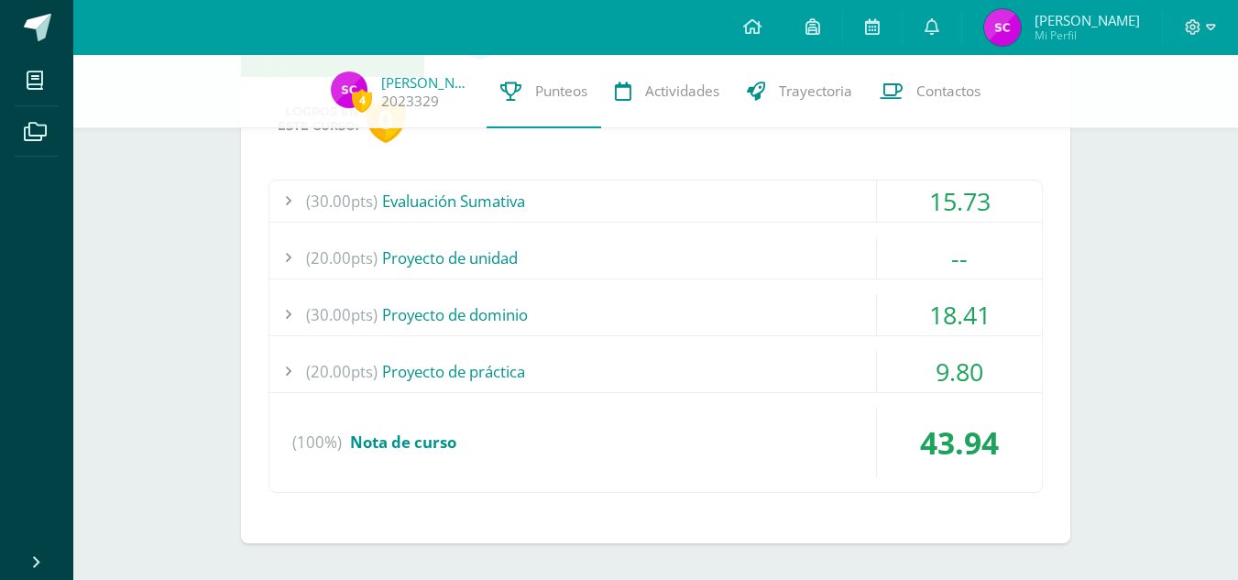
click at [930, 365] on div "9.80" at bounding box center [959, 371] width 165 height 41
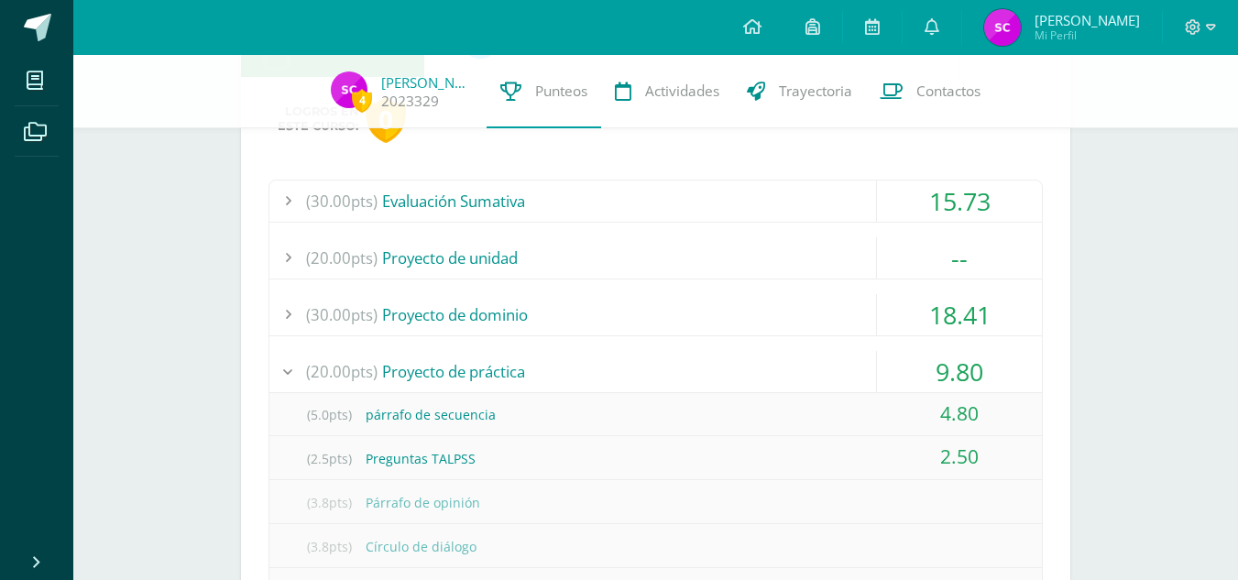
click at [930, 365] on div "9.80" at bounding box center [959, 371] width 165 height 41
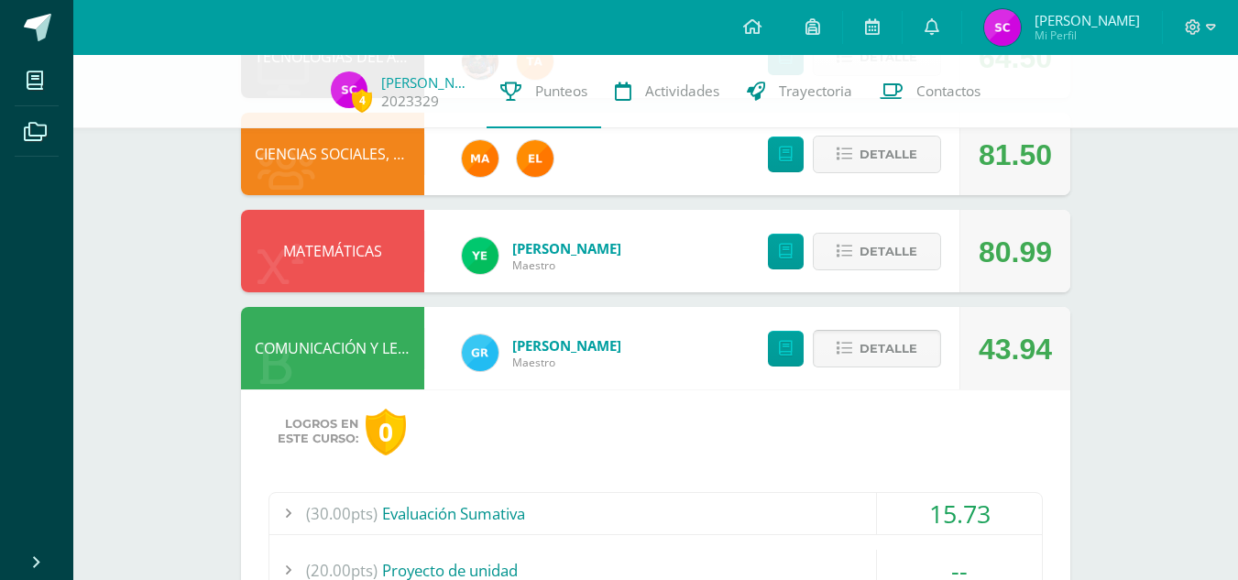
click at [904, 358] on span "Detalle" at bounding box center [888, 349] width 58 height 34
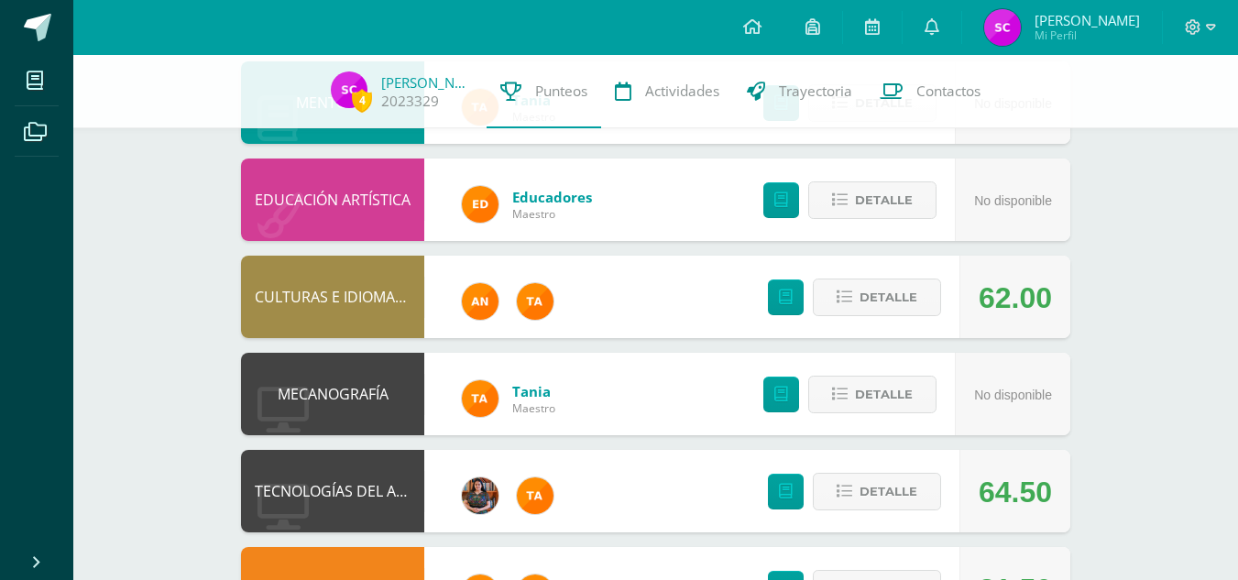
scroll to position [714, 0]
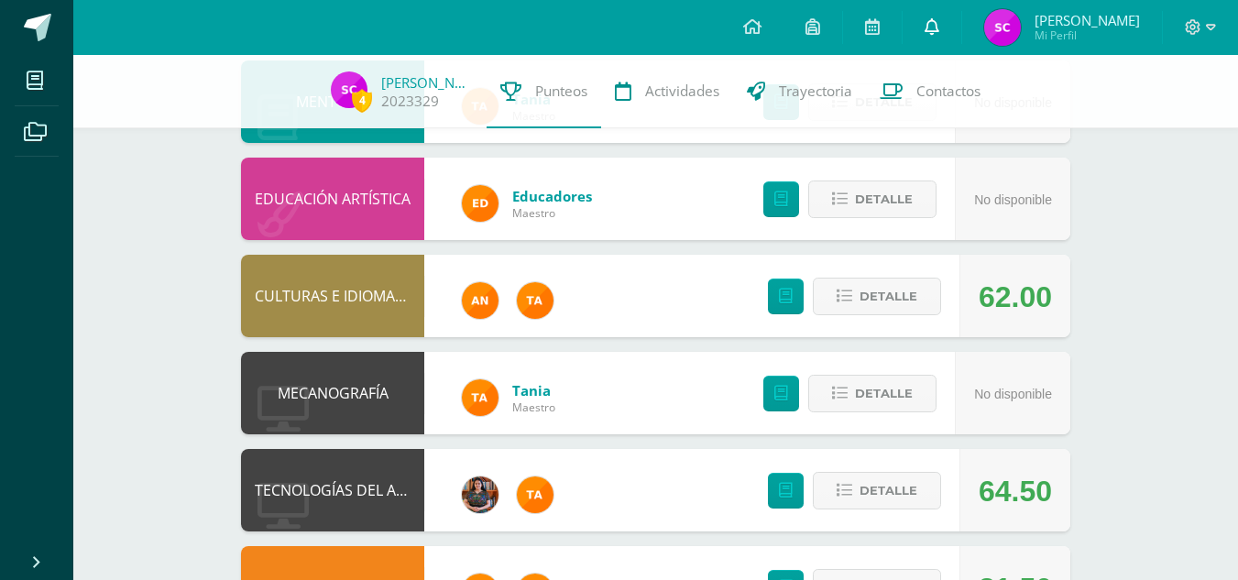
click at [939, 18] on icon at bounding box center [931, 26] width 15 height 16
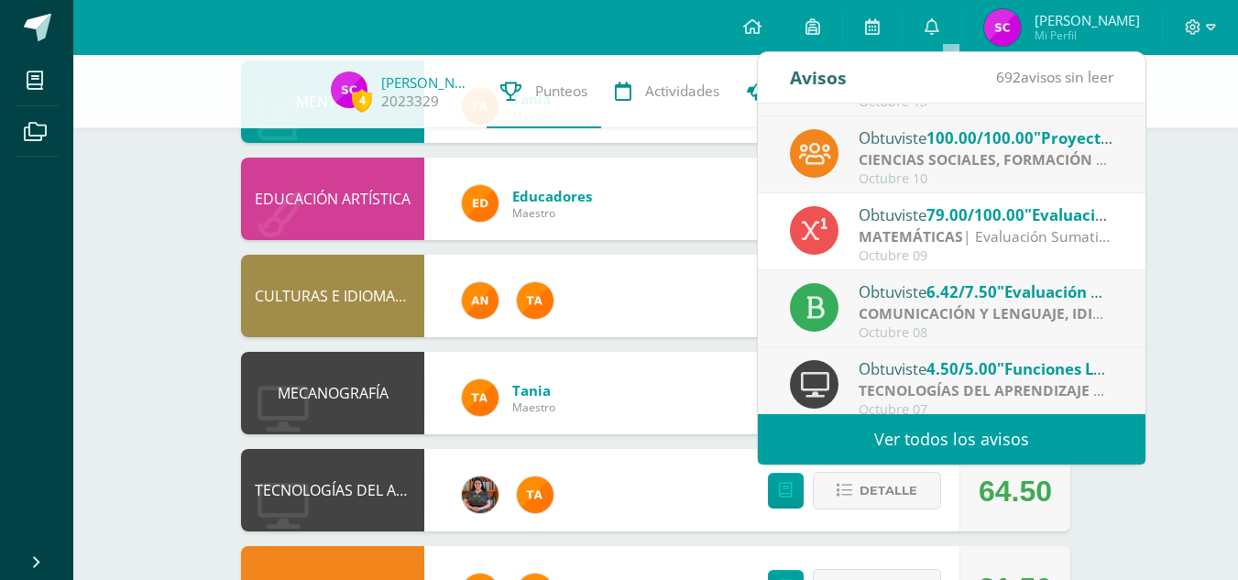
scroll to position [65, 0]
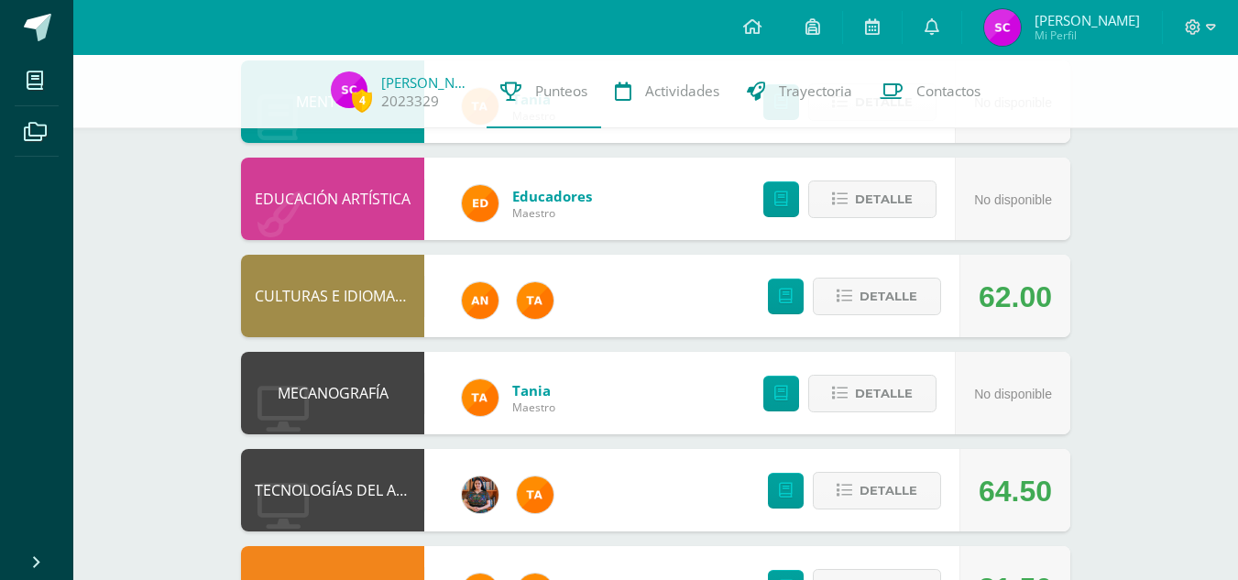
click at [717, 249] on div "EMPRENDIMIENTO PARA LA PRODUCTIVIDAD Tania Maestro No disponible Detalle EDUCAC…" at bounding box center [655, 199] width 829 height 1248
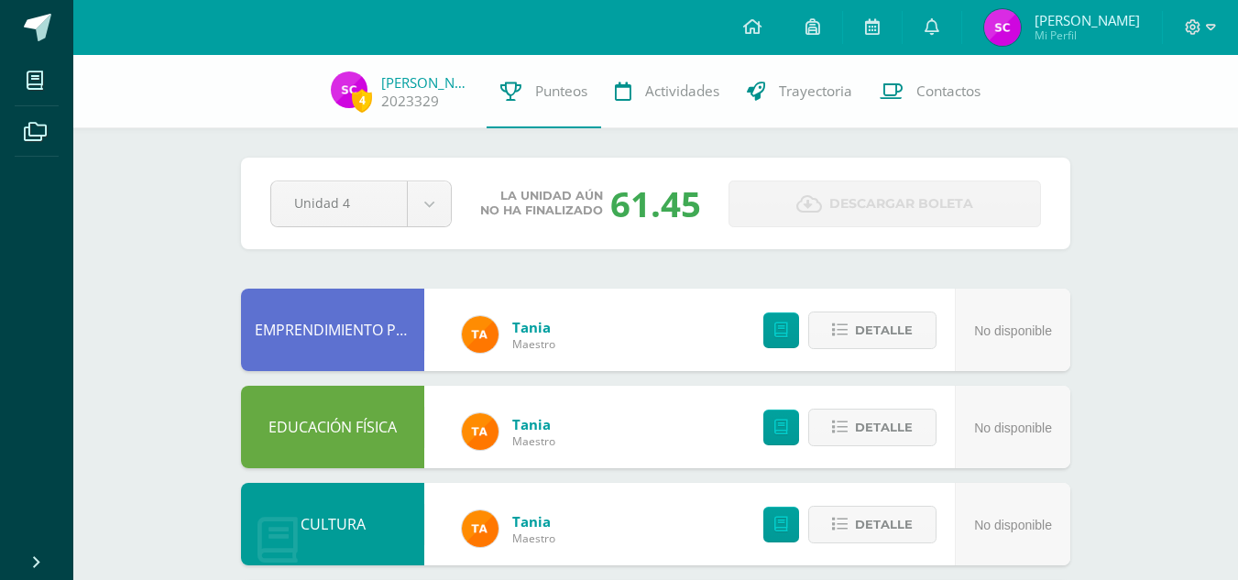
scroll to position [74, 0]
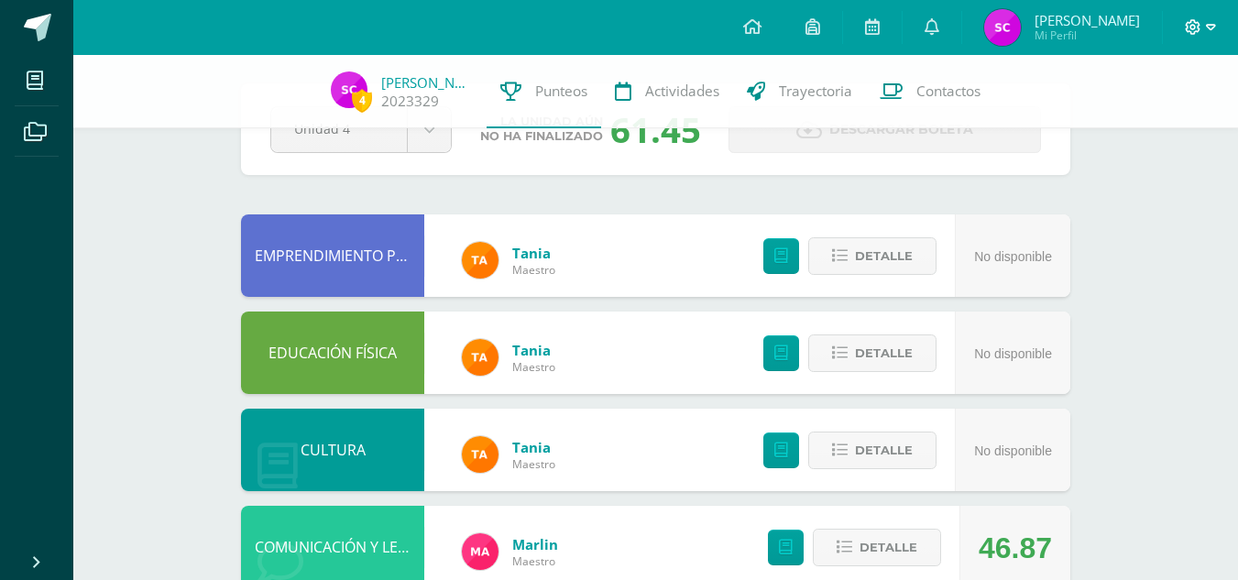
click at [1190, 31] on icon at bounding box center [1194, 27] width 16 height 16
click at [1167, 121] on span "Cerrar sesión" at bounding box center [1152, 123] width 82 height 17
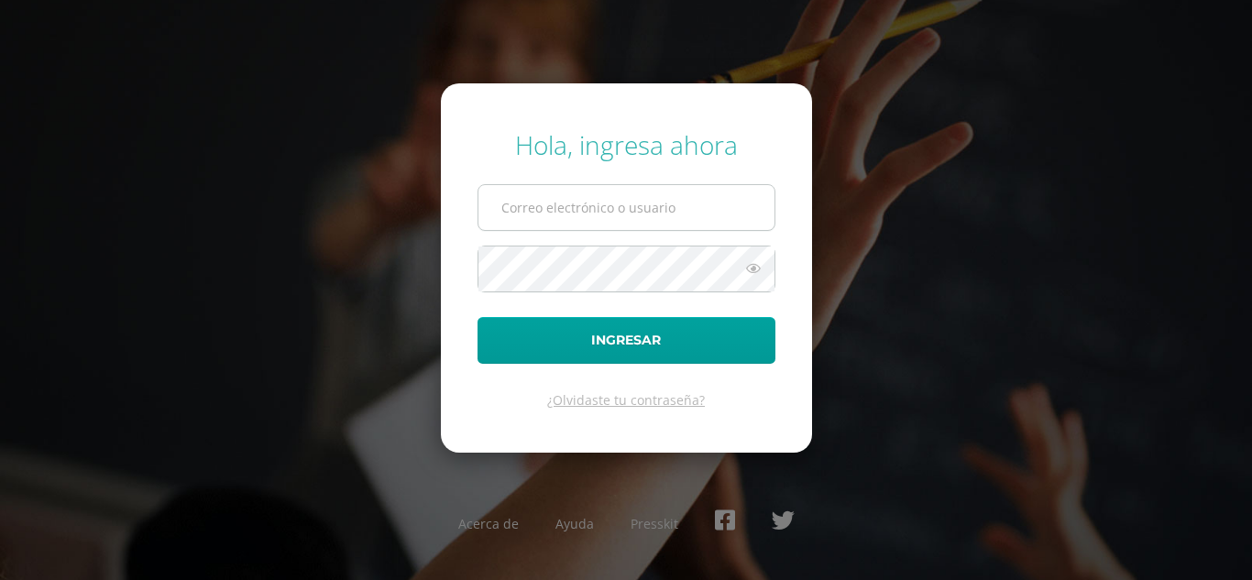
click at [616, 225] on input "text" at bounding box center [626, 207] width 296 height 45
type input "soniacosigua2023@maiagt.org"
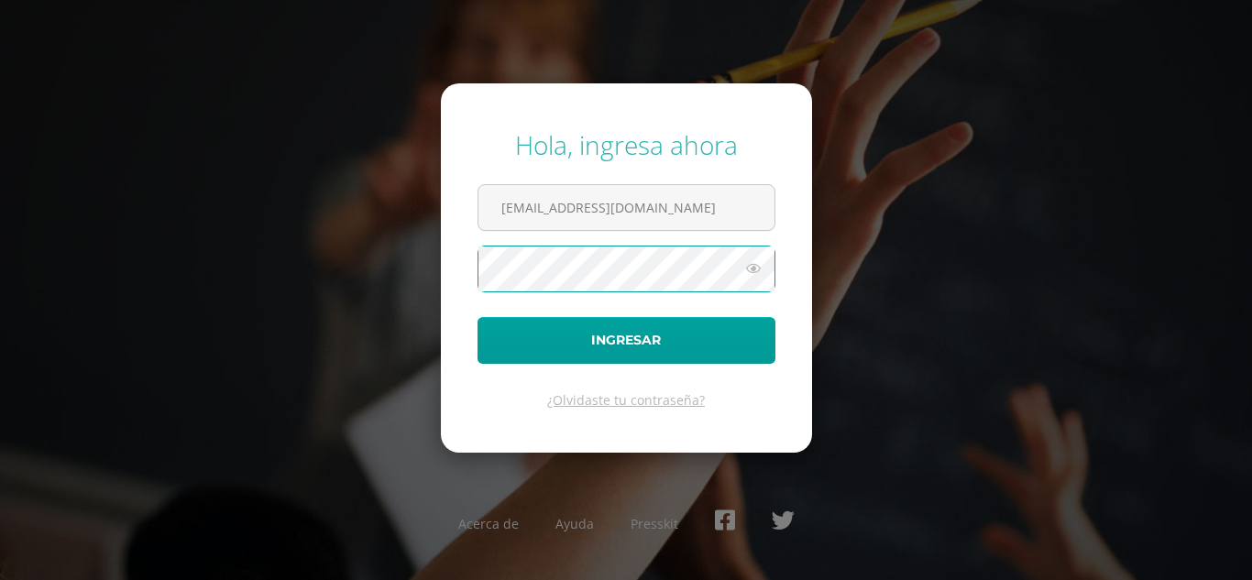
click at [477, 317] on button "Ingresar" at bounding box center [626, 340] width 298 height 47
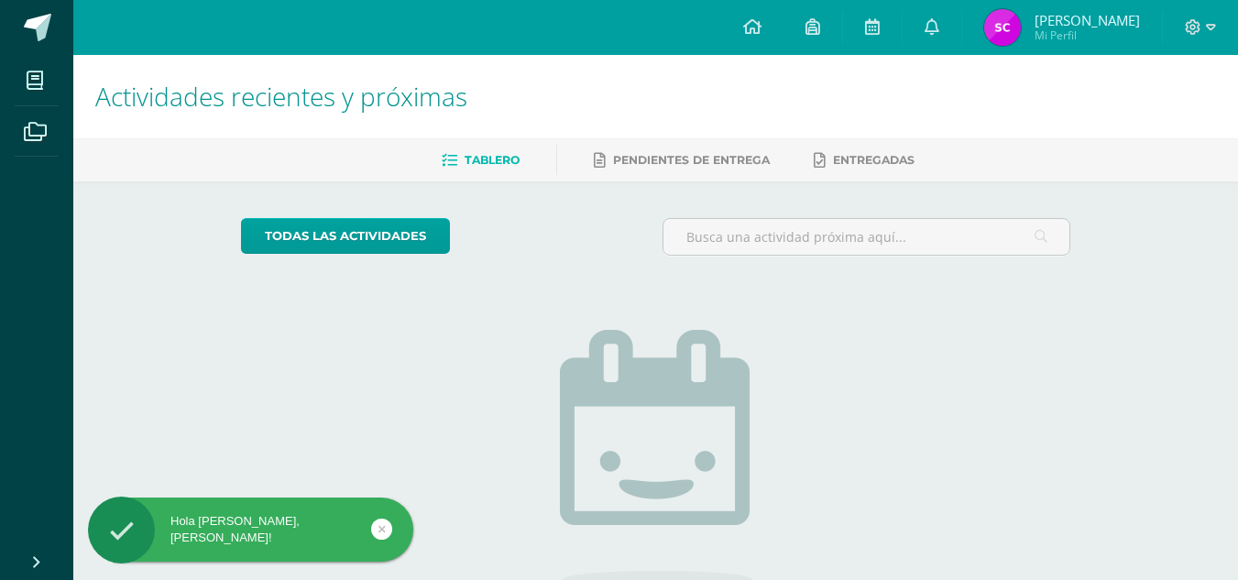
click at [1017, 17] on img at bounding box center [1002, 27] width 37 height 37
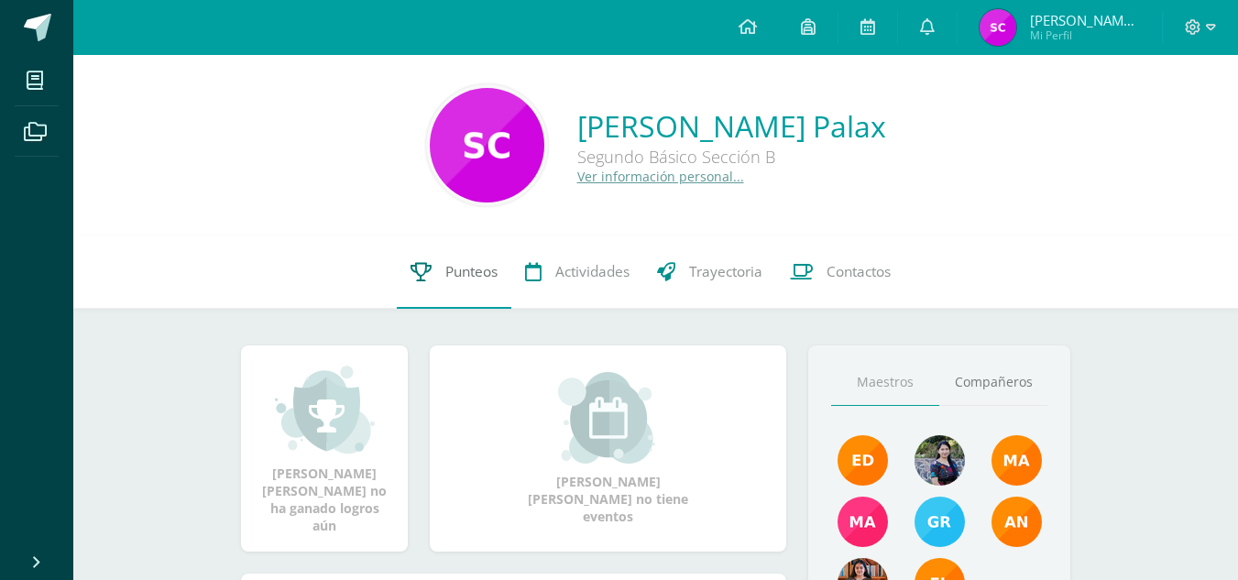
click at [482, 279] on span "Punteos" at bounding box center [471, 271] width 52 height 19
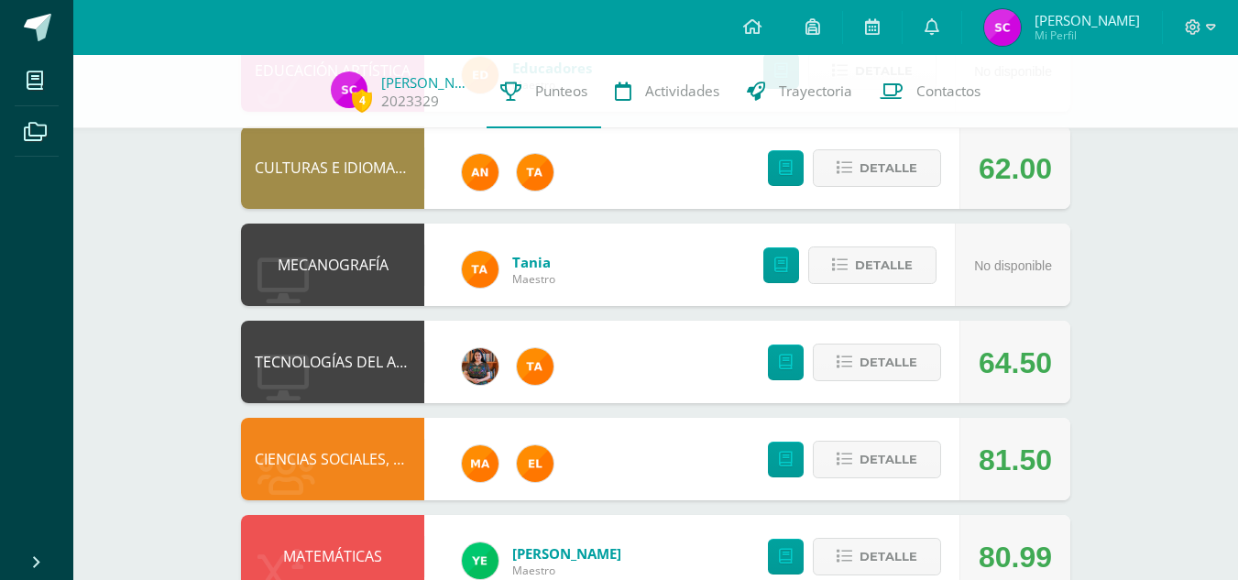
scroll to position [993, 0]
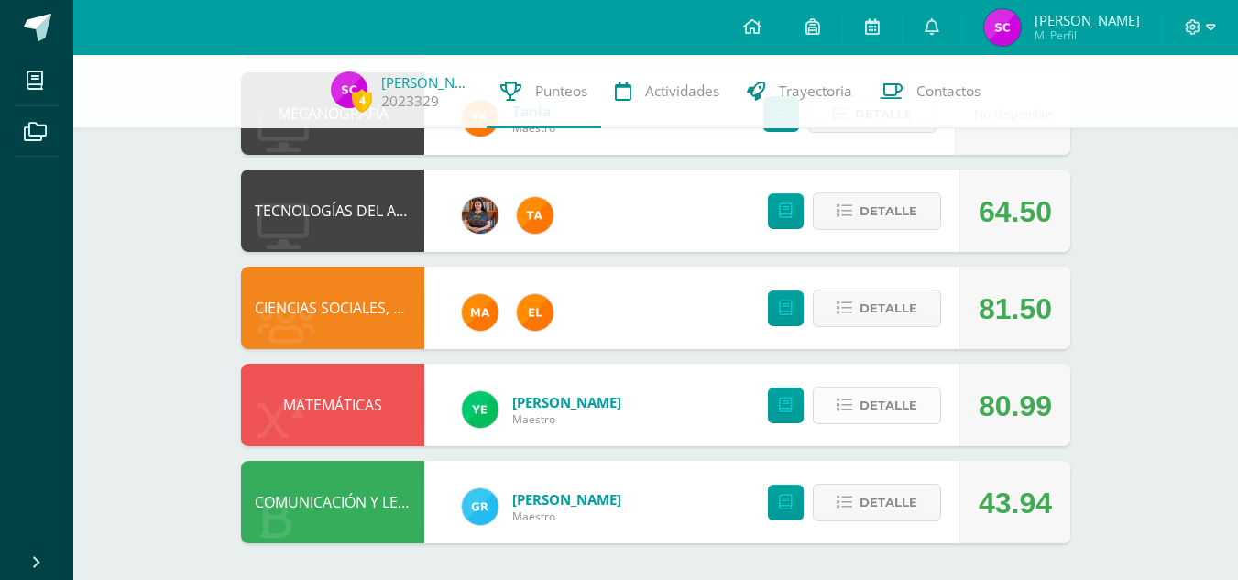
click at [875, 416] on span "Detalle" at bounding box center [888, 405] width 58 height 34
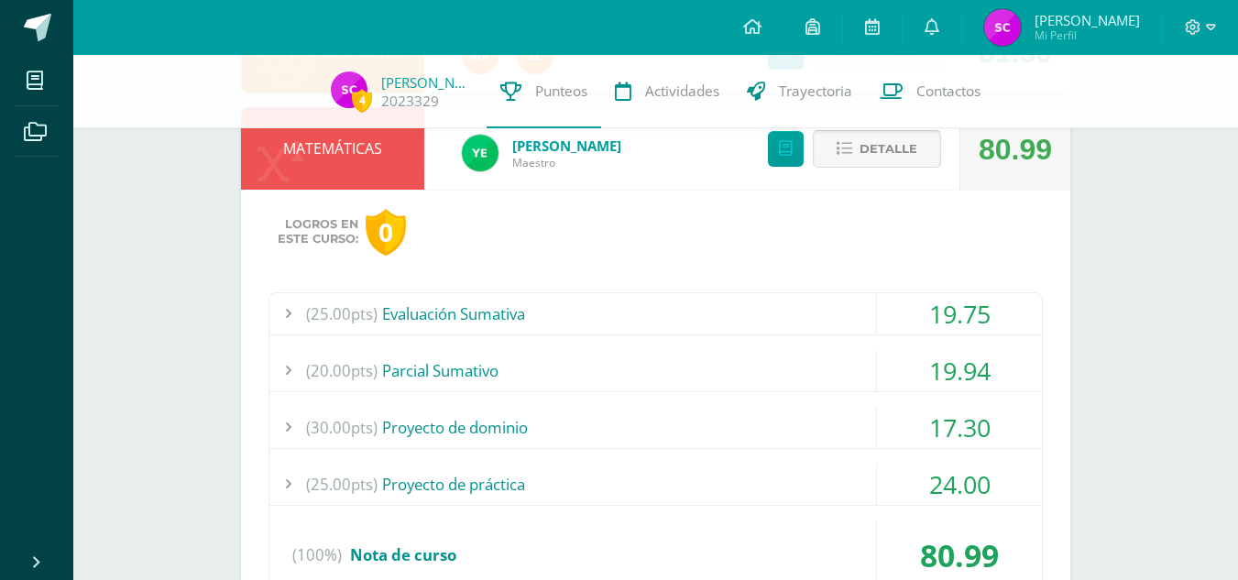
scroll to position [1460, 0]
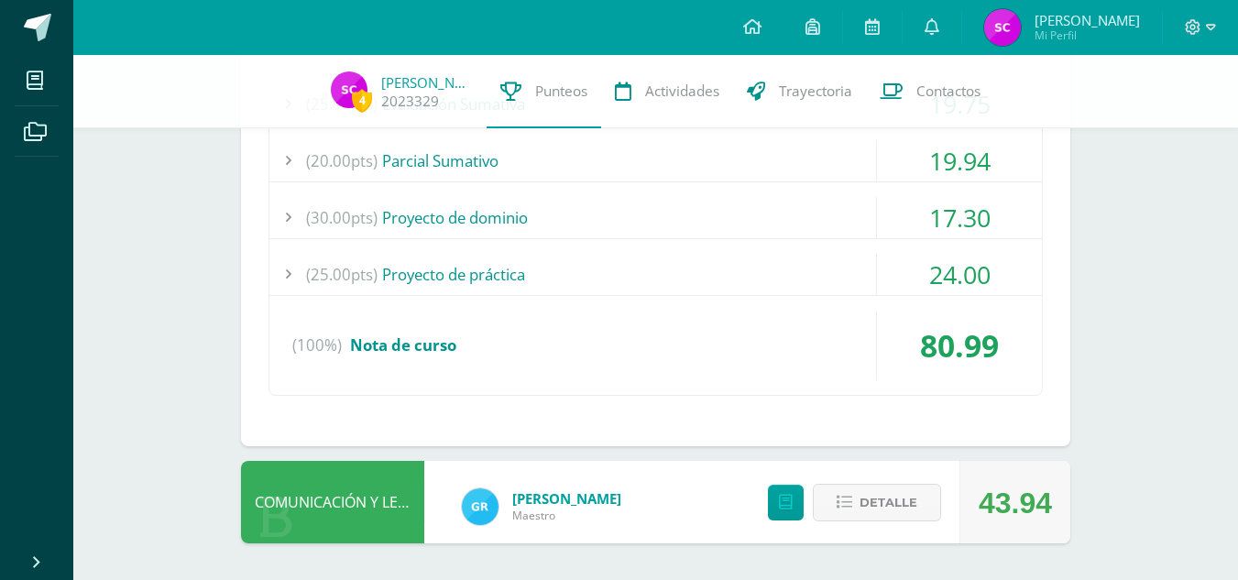
click at [900, 227] on div "17.30" at bounding box center [959, 217] width 165 height 41
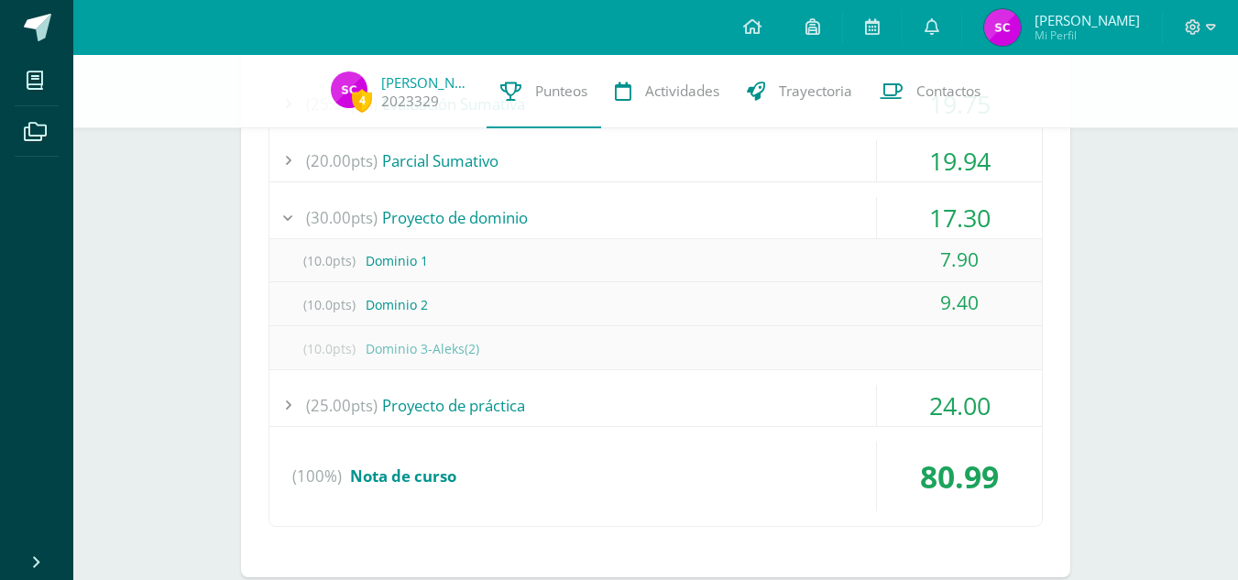
click at [855, 224] on div "(30.00pts) Proyecto de dominio" at bounding box center [655, 217] width 772 height 41
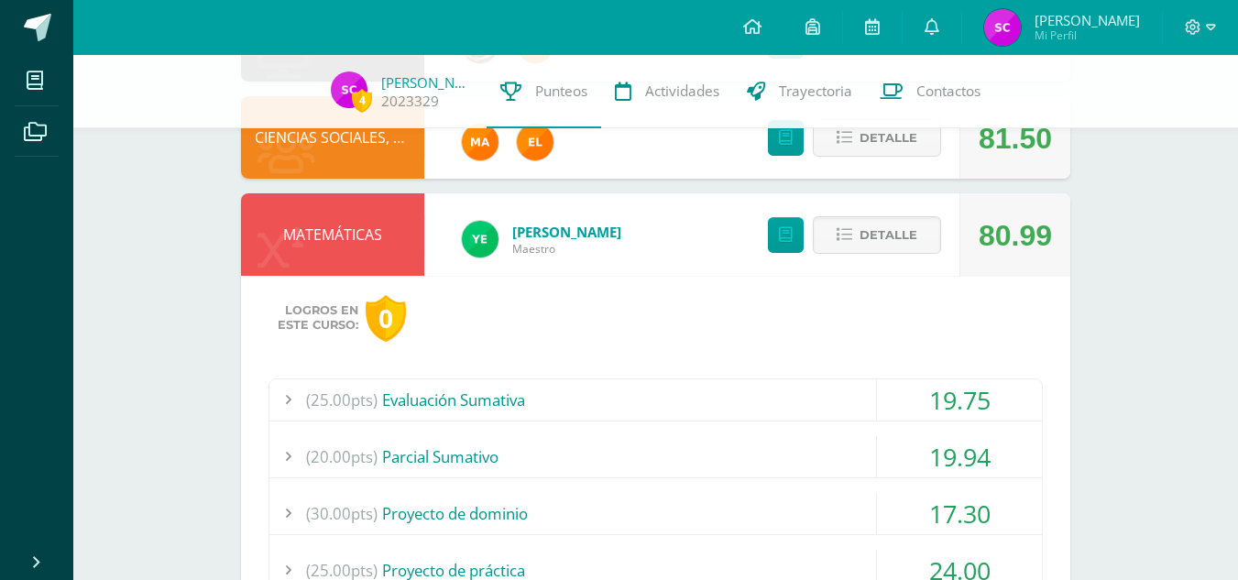
click at [855, 224] on button "Detalle" at bounding box center [877, 235] width 128 height 38
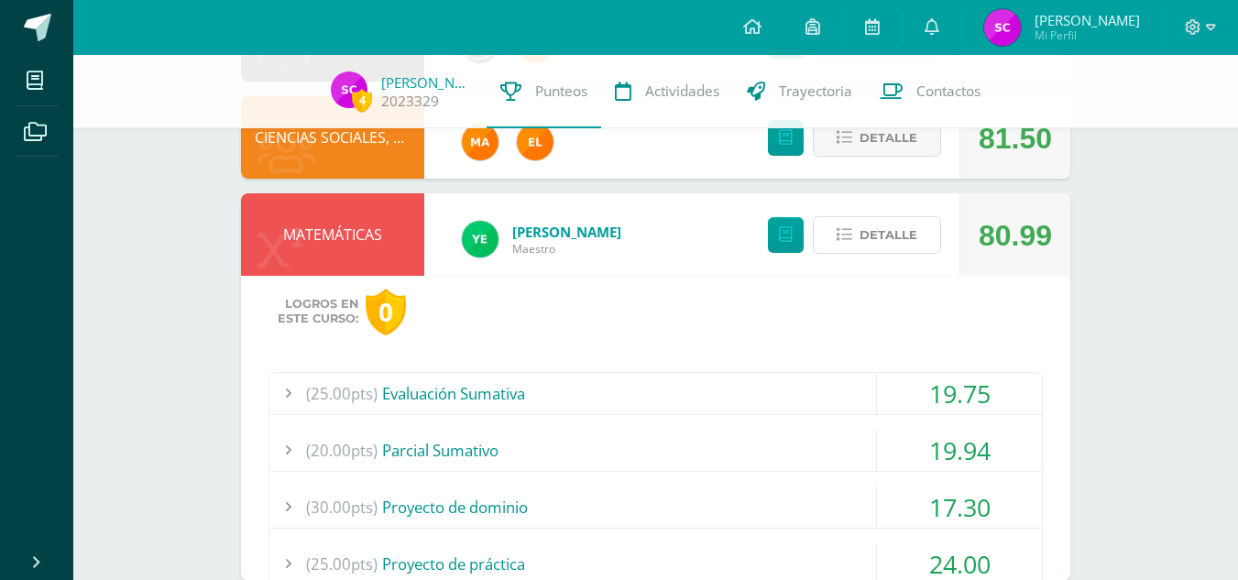
scroll to position [993, 0]
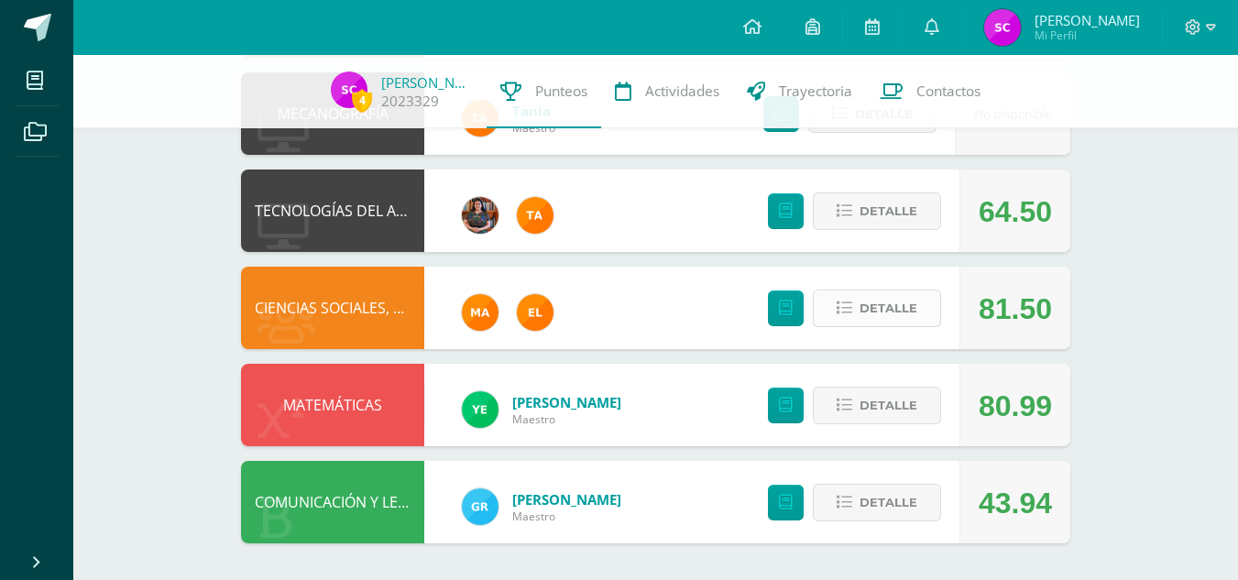
click at [869, 299] on span "Detalle" at bounding box center [888, 308] width 58 height 34
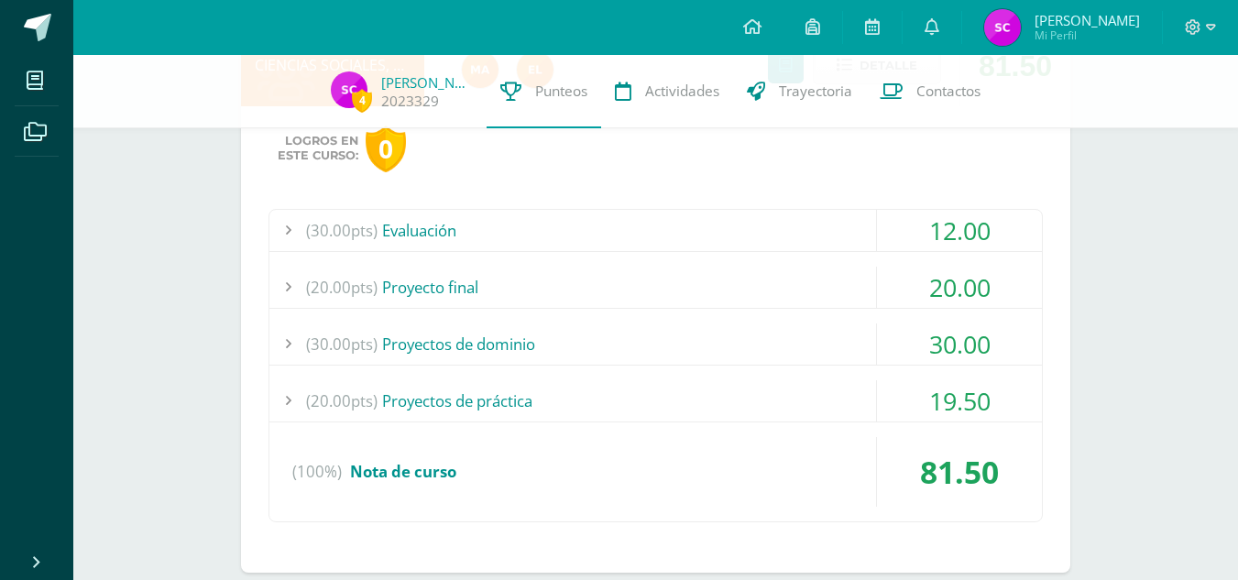
scroll to position [1237, 0]
click at [924, 273] on div "20.00" at bounding box center [959, 286] width 165 height 41
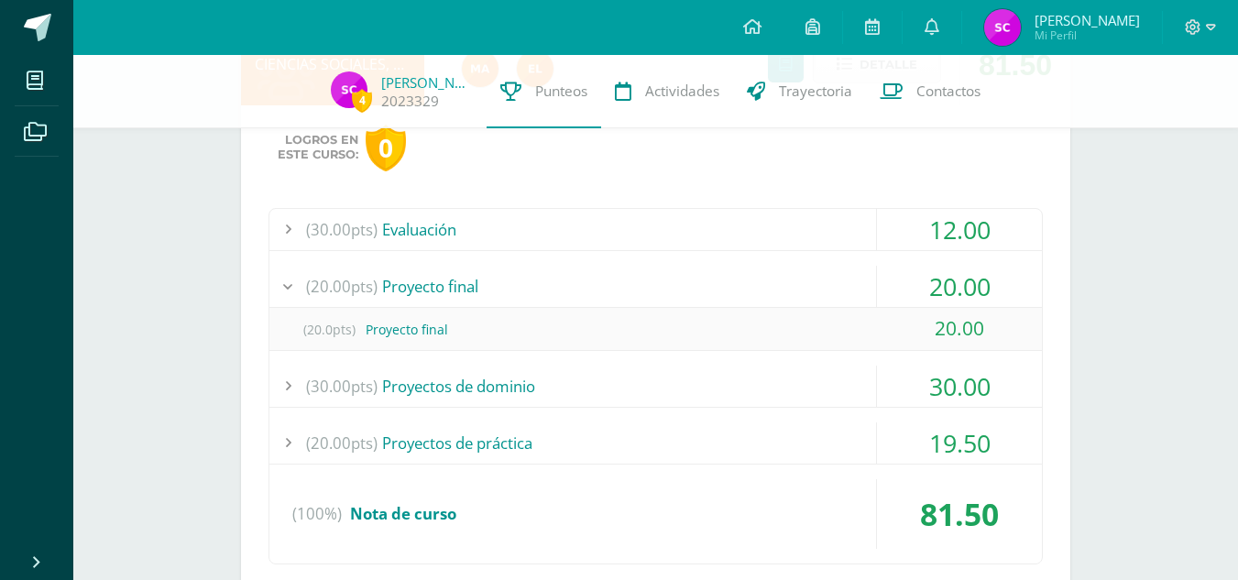
click at [924, 273] on div "20.00" at bounding box center [959, 286] width 165 height 41
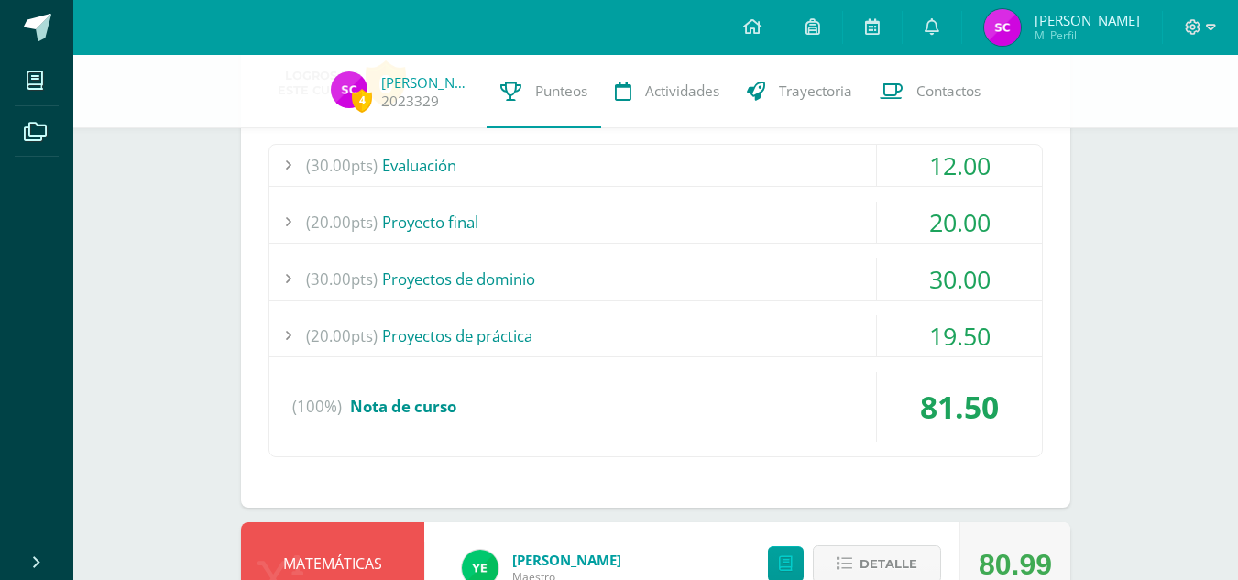
scroll to position [1303, 0]
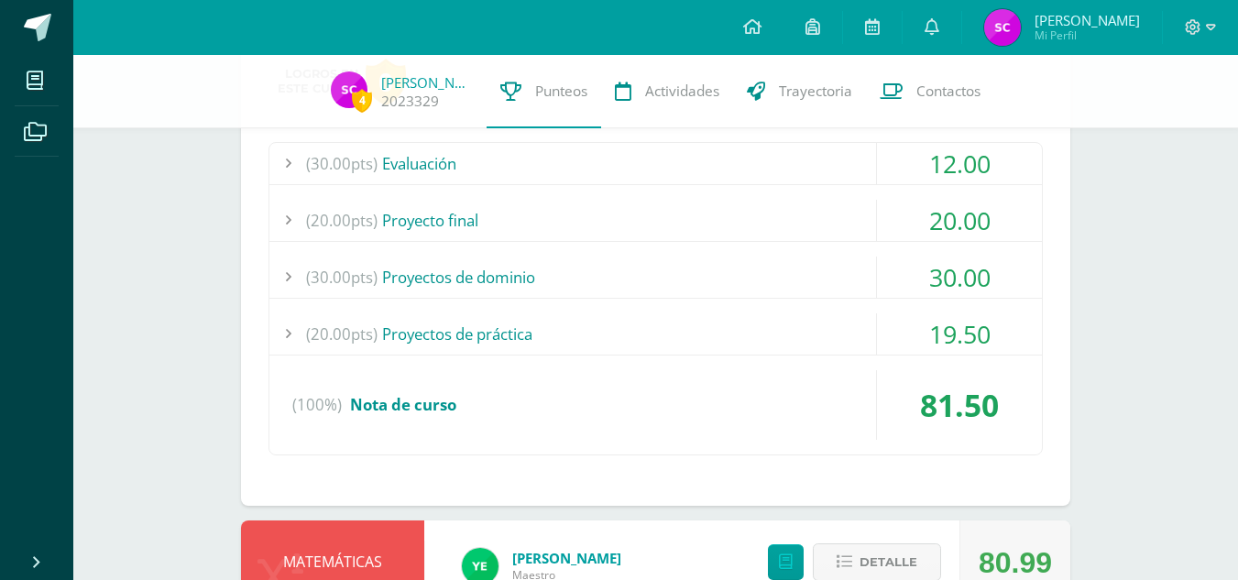
click at [924, 273] on div "30.00" at bounding box center [959, 277] width 165 height 41
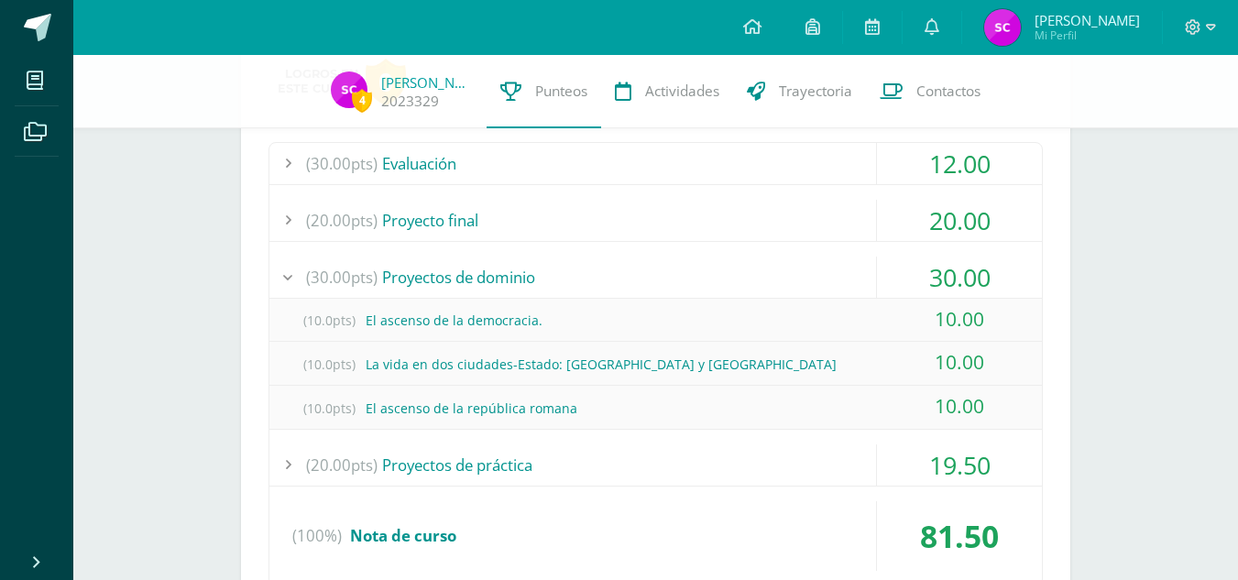
click at [924, 273] on div "30.00" at bounding box center [959, 277] width 165 height 41
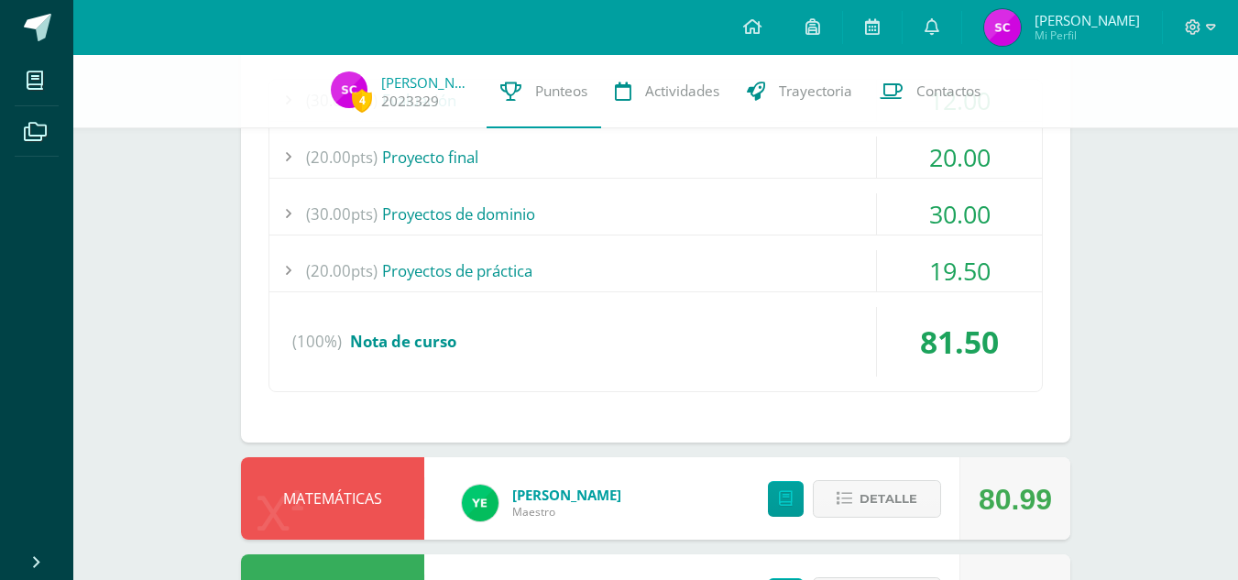
scroll to position [1373, 0]
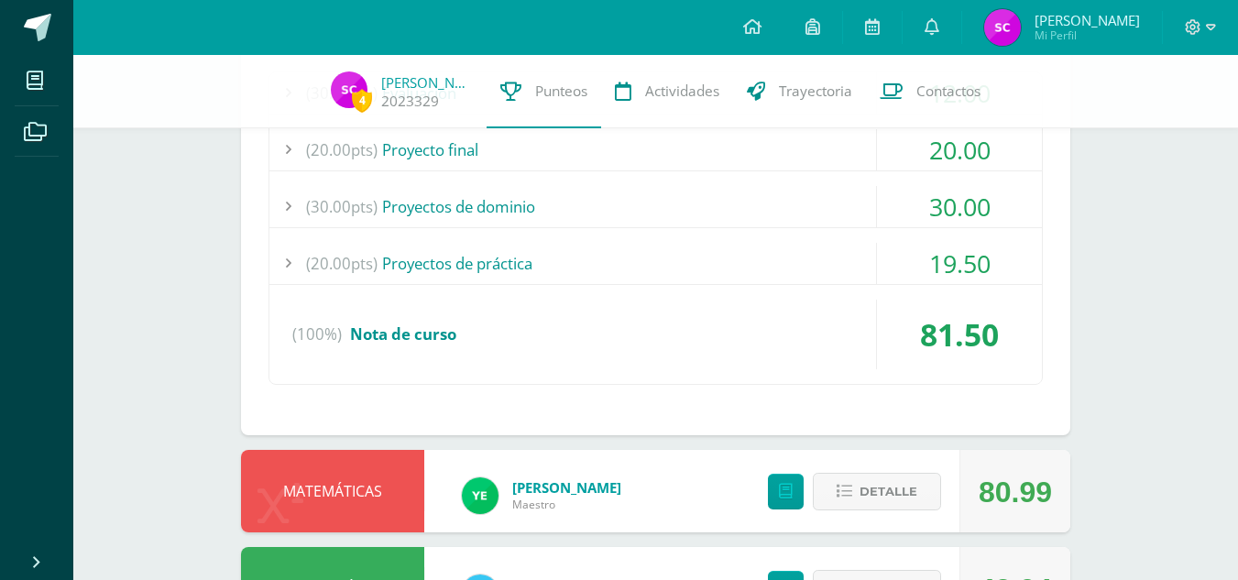
click at [935, 260] on div "19.50" at bounding box center [959, 263] width 165 height 41
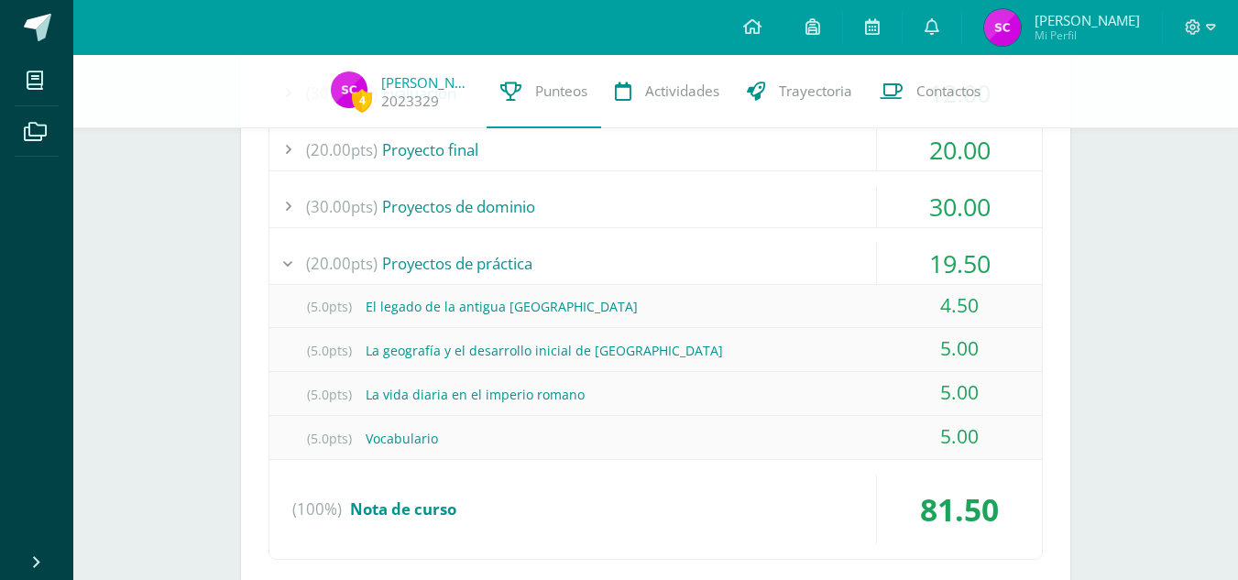
click at [935, 260] on div "19.50" at bounding box center [959, 263] width 165 height 41
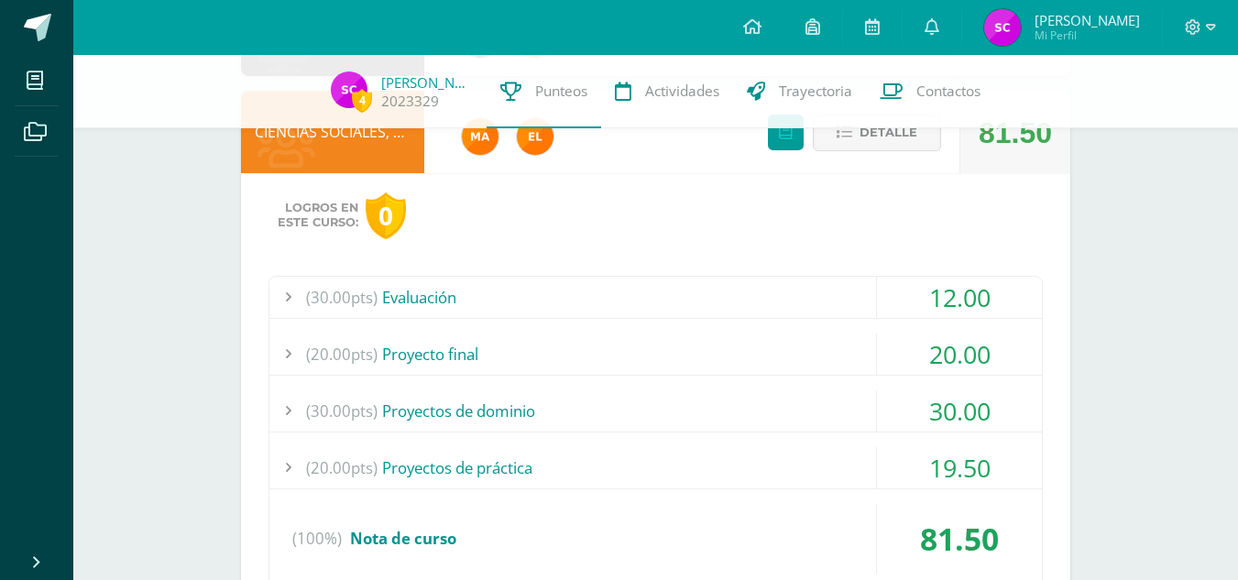
scroll to position [1165, 0]
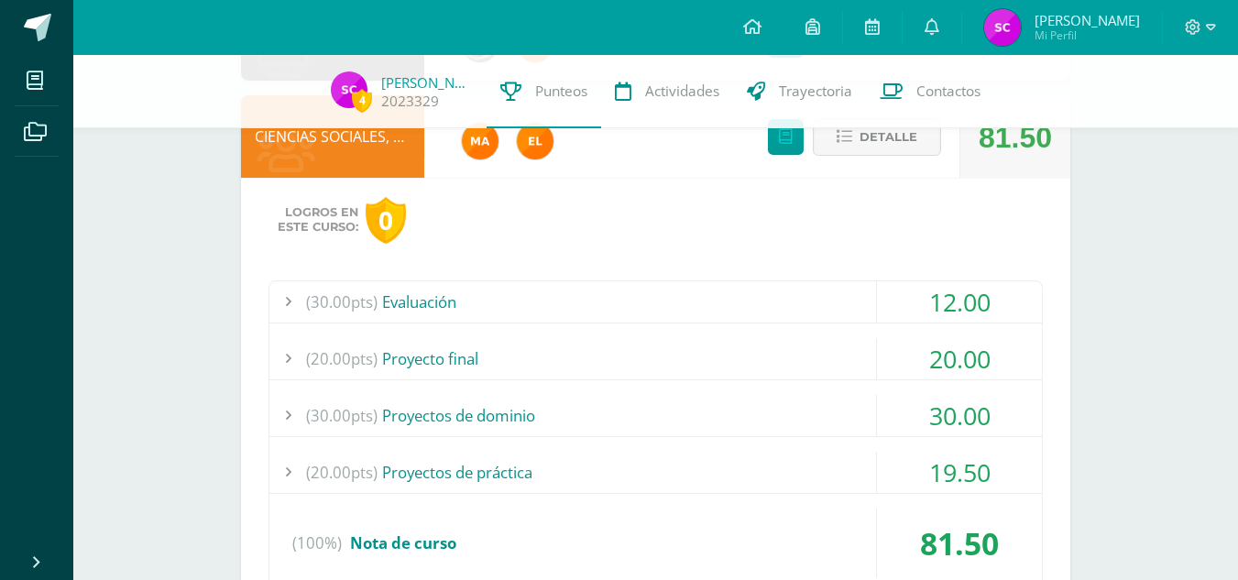
click at [951, 295] on div "12.00" at bounding box center [959, 301] width 165 height 41
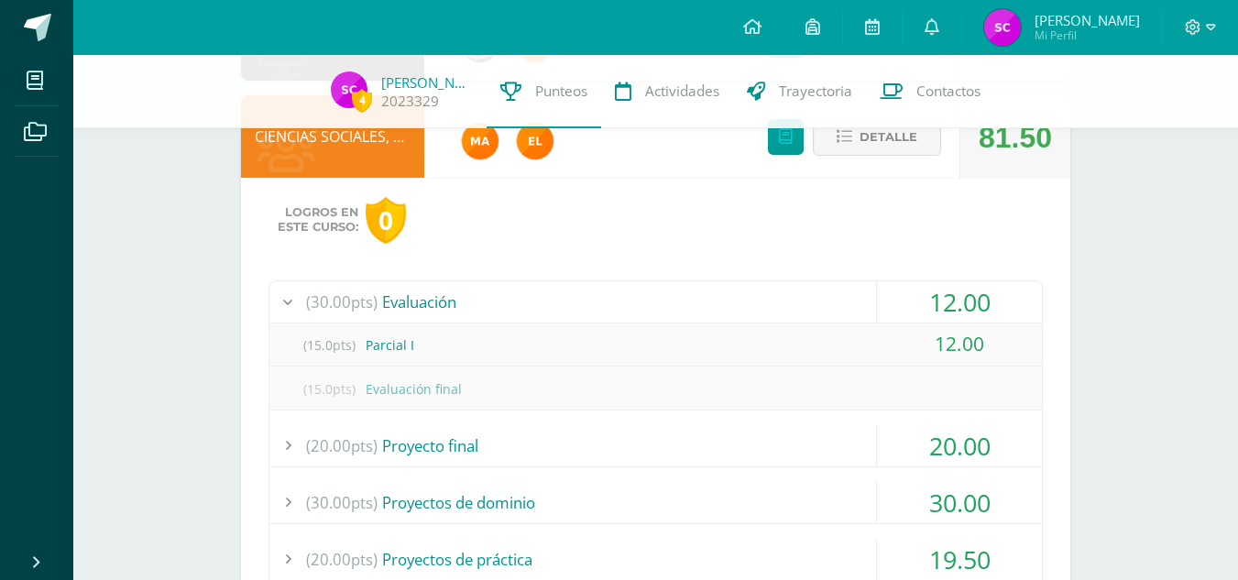
scroll to position [1181, 0]
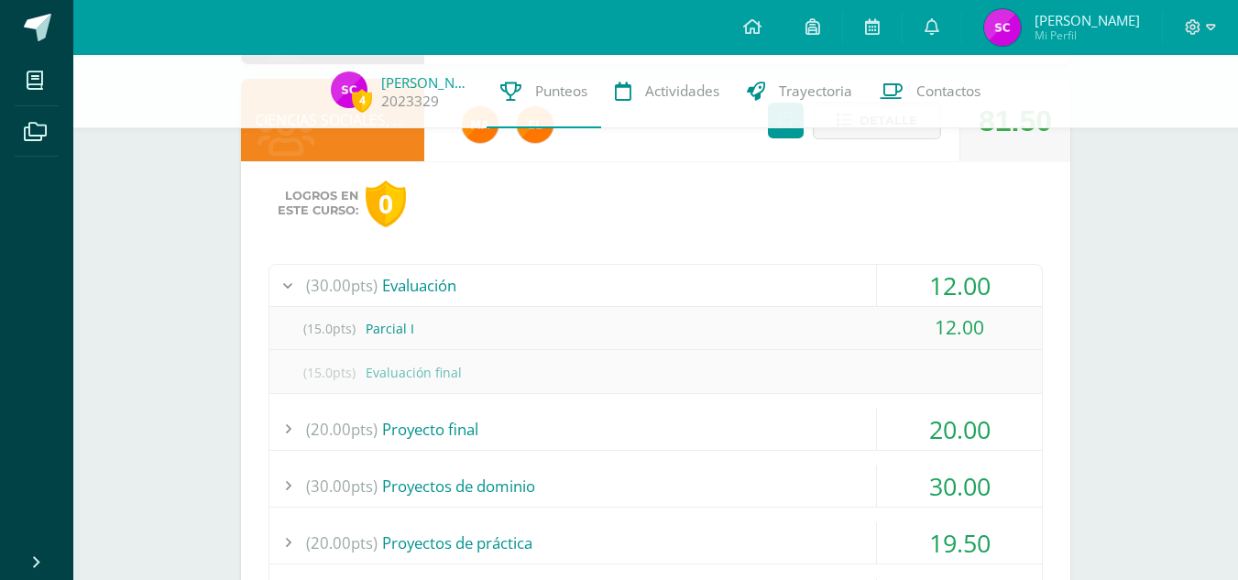
click at [926, 298] on div "12.00" at bounding box center [959, 285] width 165 height 41
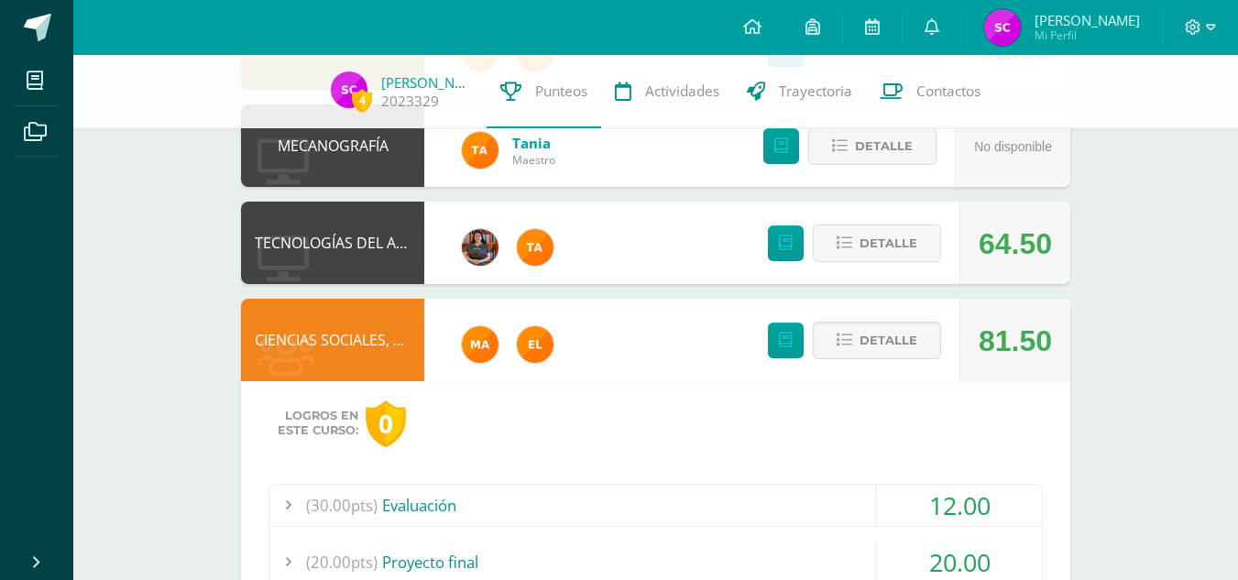
scroll to position [960, 0]
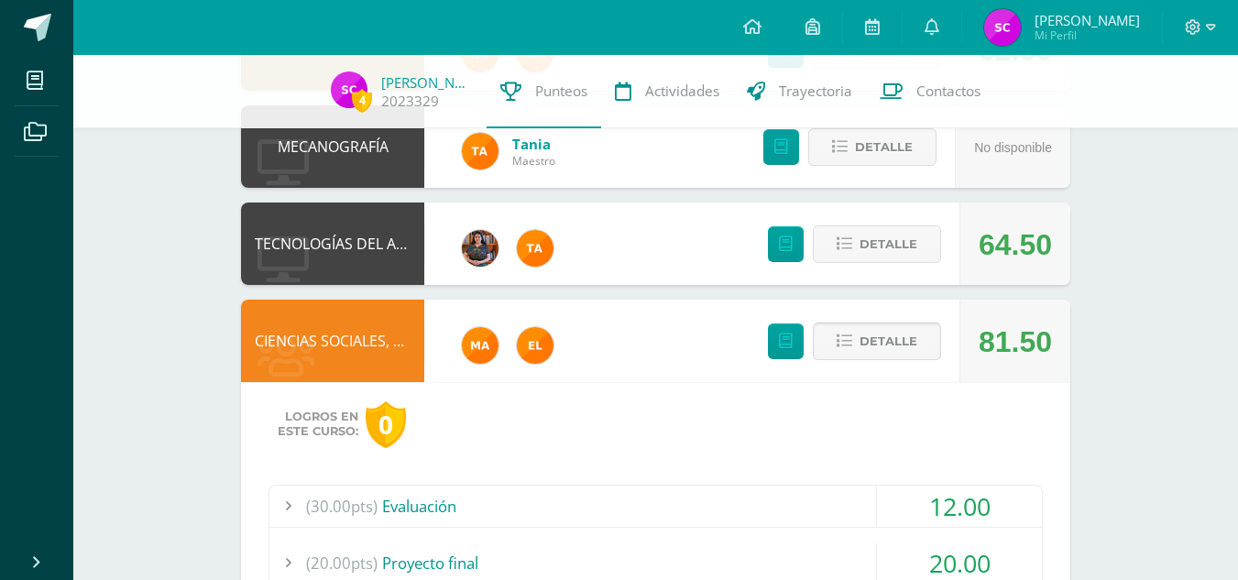
click at [913, 350] on span "Detalle" at bounding box center [888, 341] width 58 height 34
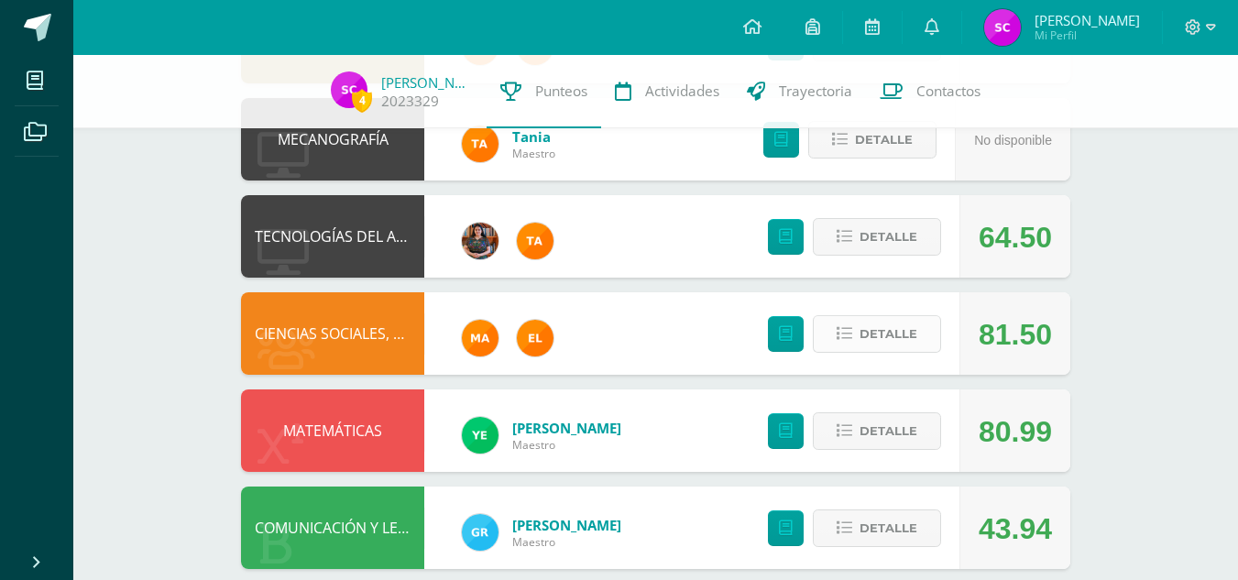
scroll to position [993, 0]
